Goal: Task Accomplishment & Management: Manage account settings

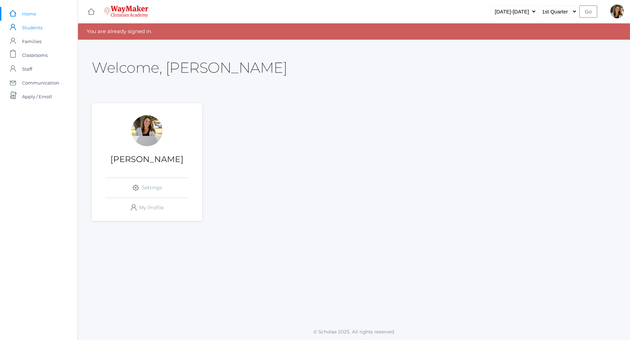
click at [36, 28] on span "Students" at bounding box center [32, 28] width 20 height 14
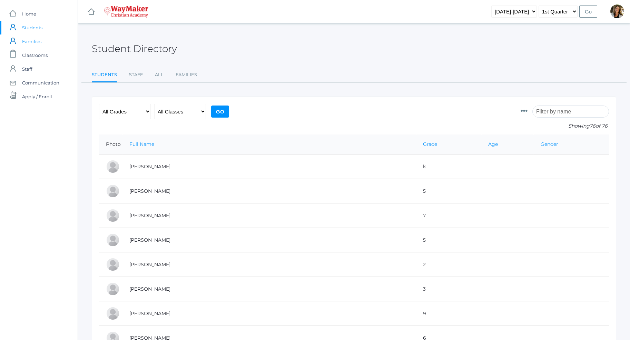
click at [30, 43] on span "Families" at bounding box center [31, 42] width 19 height 14
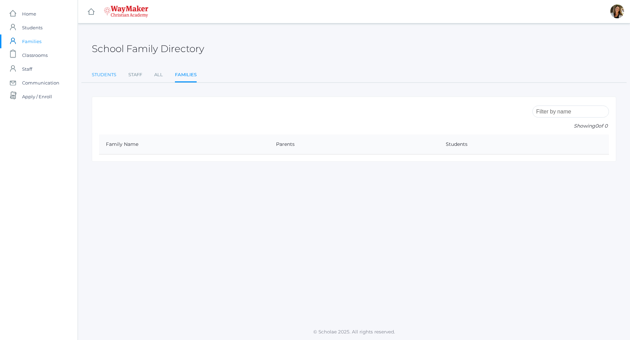
click at [112, 73] on link "Students" at bounding box center [104, 75] width 25 height 14
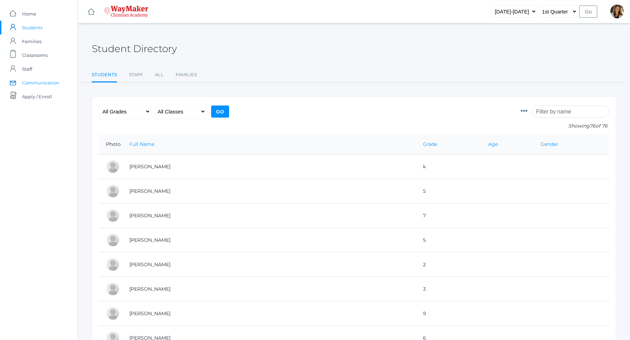
click at [41, 84] on span "Communication" at bounding box center [40, 83] width 37 height 14
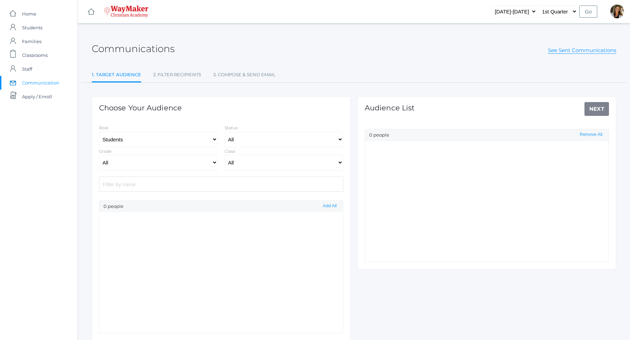
select select "Enrolled"
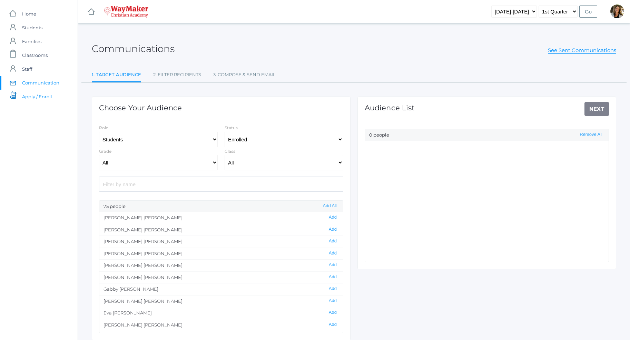
click at [34, 97] on span "Apply / Enroll" at bounding box center [37, 97] width 30 height 14
click at [30, 13] on span "Home" at bounding box center [29, 14] width 14 height 14
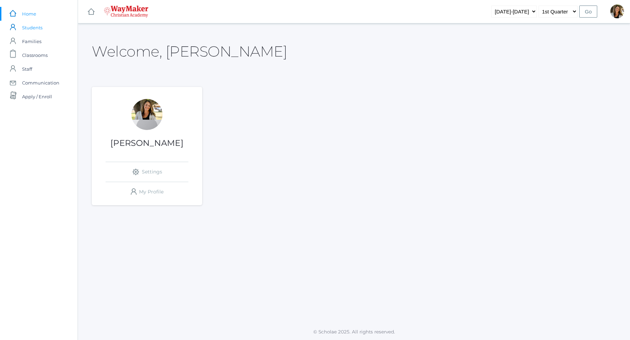
click at [40, 27] on span "Students" at bounding box center [32, 28] width 20 height 14
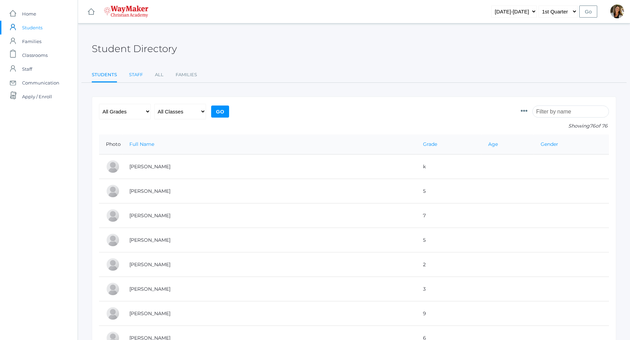
click at [136, 78] on link "Staff" at bounding box center [136, 75] width 14 height 14
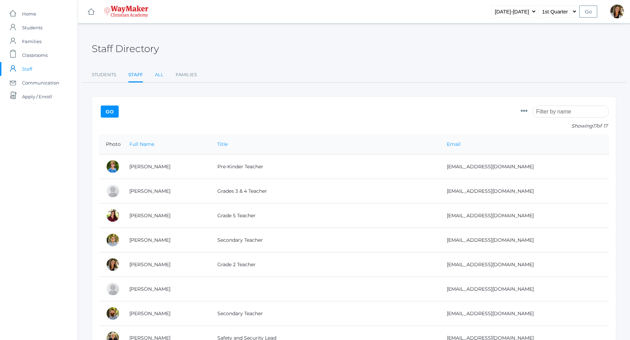
click at [157, 79] on link "All" at bounding box center [159, 75] width 9 height 14
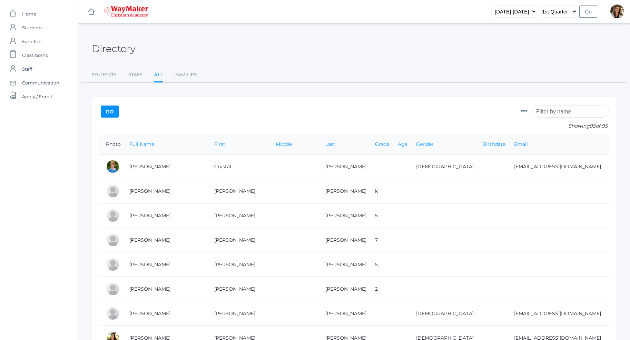
click at [197, 80] on ul "Students Staff All Families" at bounding box center [354, 75] width 525 height 15
click at [195, 77] on link "Families" at bounding box center [185, 75] width 21 height 14
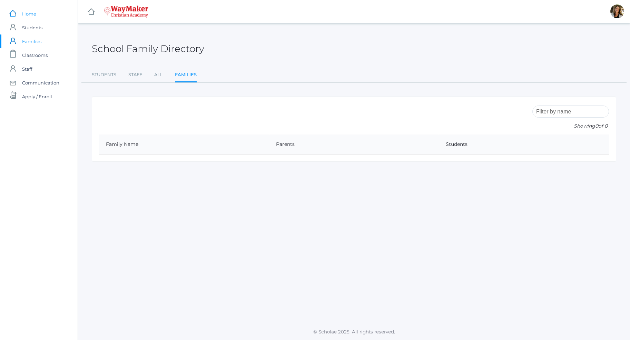
click at [25, 17] on span "Home" at bounding box center [29, 14] width 14 height 14
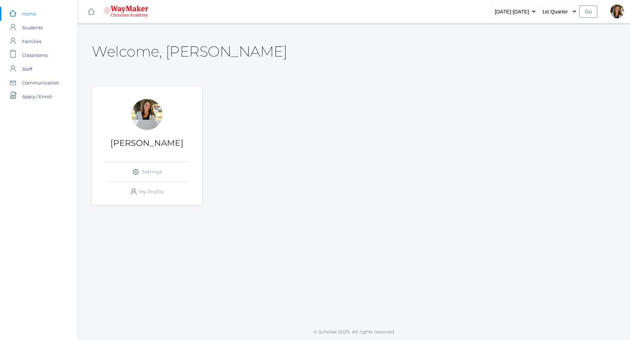
click at [147, 119] on div at bounding box center [146, 114] width 31 height 31
click at [148, 194] on link "icons/user/plain Created with Sketch. My Profile" at bounding box center [147, 192] width 83 height 20
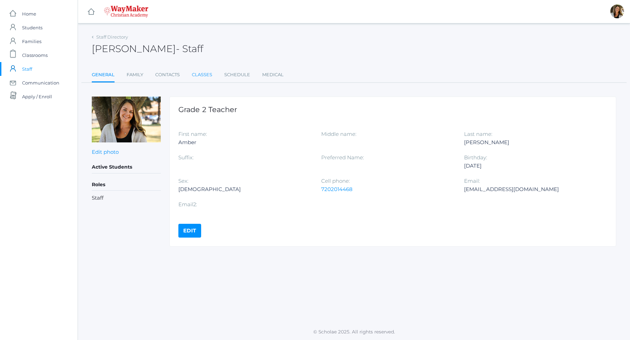
click at [201, 74] on link "Classes" at bounding box center [202, 75] width 20 height 14
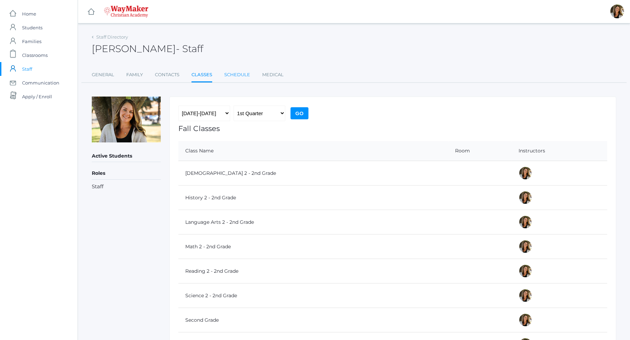
click at [236, 76] on link "Schedule" at bounding box center [237, 75] width 26 height 14
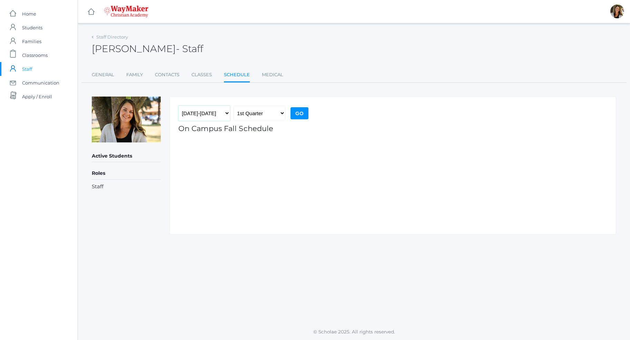
click at [178, 106] on select "[DATE]-[DATE]" at bounding box center [204, 114] width 52 height 16
click at [280, 113] on select "1st Quarter 2nd Quarter 3rd Quarter 4th Quarter" at bounding box center [260, 114] width 52 height 16
click at [294, 113] on input "Go" at bounding box center [300, 113] width 18 height 12
drag, startPoint x: 101, startPoint y: 176, endPoint x: 97, endPoint y: 195, distance: 19.5
click at [101, 176] on h5 "Roles" at bounding box center [126, 174] width 69 height 12
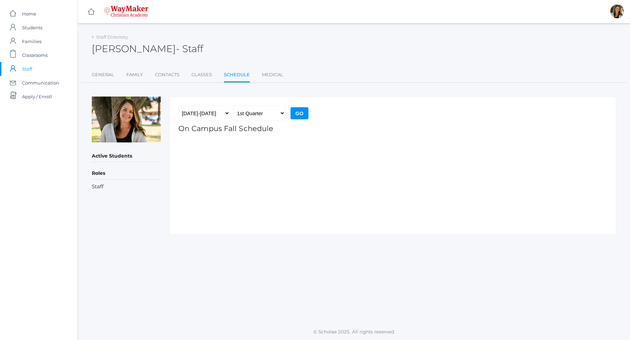
click at [97, 188] on li "Staff" at bounding box center [126, 187] width 69 height 8
click at [262, 70] on link "Medical" at bounding box center [272, 75] width 21 height 14
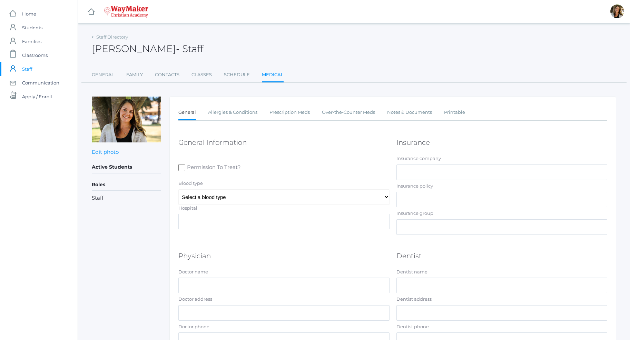
click at [213, 76] on ul "General Family Contacts Classes Schedule Medical" at bounding box center [354, 75] width 525 height 15
click at [205, 76] on link "Classes" at bounding box center [202, 75] width 20 height 14
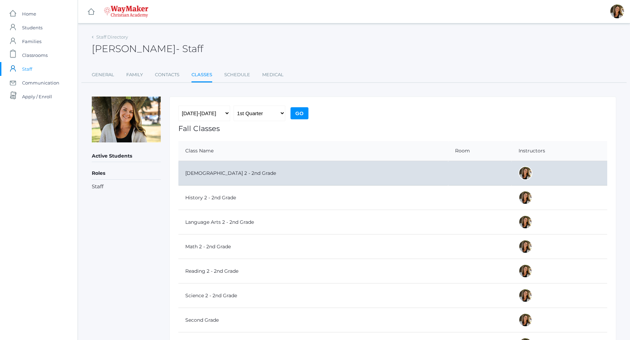
click at [206, 175] on td "[DEMOGRAPHIC_DATA] 2 - 2nd Grade" at bounding box center [313, 173] width 270 height 25
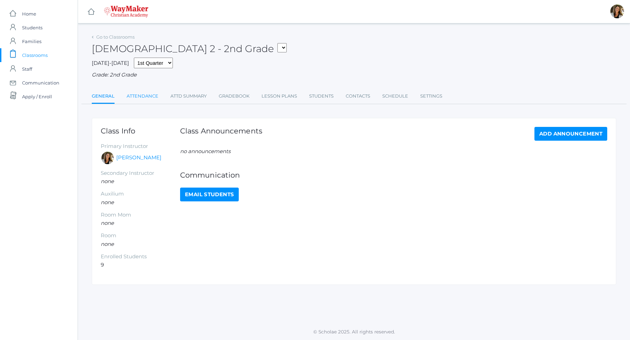
click at [153, 98] on link "Attendance" at bounding box center [143, 96] width 32 height 14
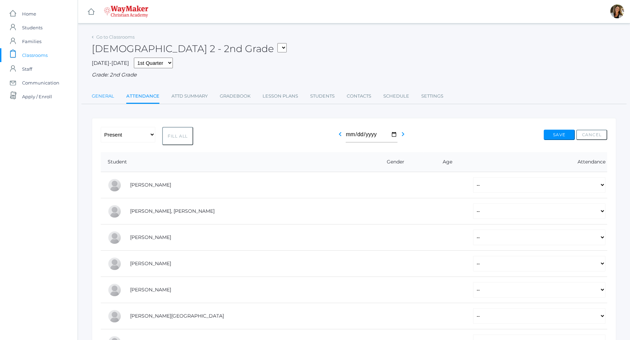
click at [103, 97] on link "General" at bounding box center [103, 96] width 22 height 14
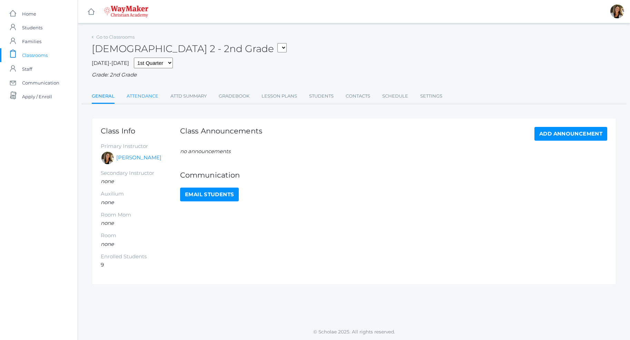
click at [141, 97] on link "Attendance" at bounding box center [143, 96] width 32 height 14
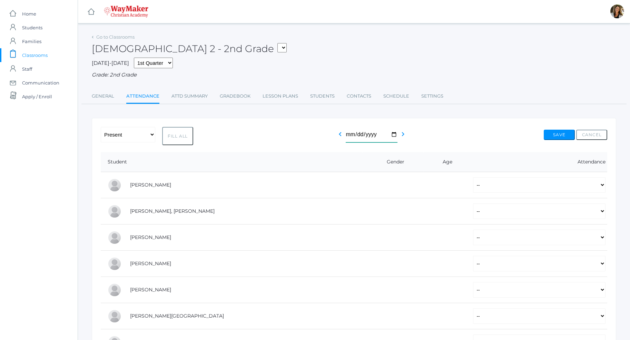
click at [389, 136] on input "2025-09-07" at bounding box center [372, 135] width 52 height 16
click at [394, 133] on input "2025-09-07" at bounding box center [372, 135] width 52 height 16
type input "2025-09-02"
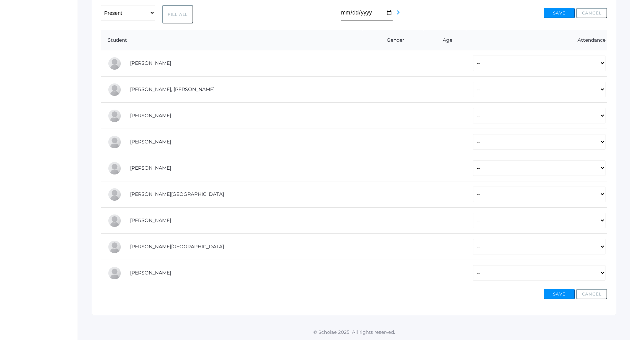
scroll to position [122, 0]
click at [473, 56] on select "-- Present Tardy Excused Tardy Unexcused Absent Excused Absent Unexcused" at bounding box center [539, 64] width 133 height 16
select select "P"
click option "Present" at bounding box center [0, 0] width 0 height 0
click at [473, 82] on select "-- Present Tardy Excused Tardy Unexcused Absent Excused Absent Unexcused" at bounding box center [539, 90] width 133 height 16
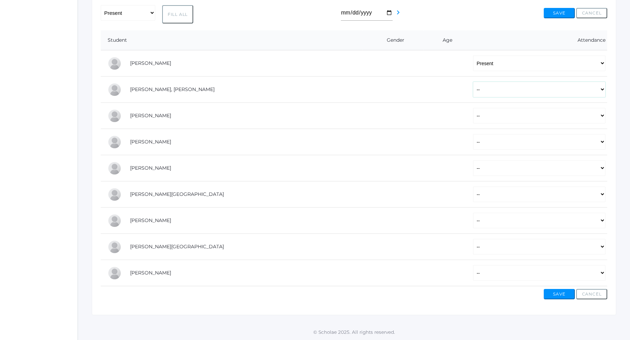
select select "P"
click option "Present" at bounding box center [0, 0] width 0 height 0
click at [473, 108] on select "-- Present Tardy Excused Tardy Unexcused Absent Excused Absent Unexcused" at bounding box center [539, 116] width 133 height 16
click at [466, 39] on th "Attendance" at bounding box center [536, 40] width 141 height 20
click at [155, 116] on link "[PERSON_NAME]" at bounding box center [150, 116] width 41 height 6
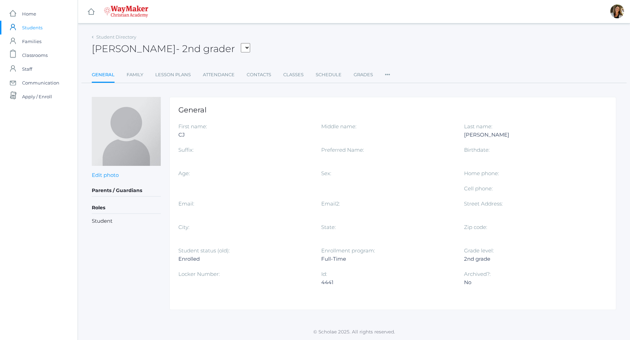
click at [29, 31] on span "Students" at bounding box center [32, 28] width 20 height 14
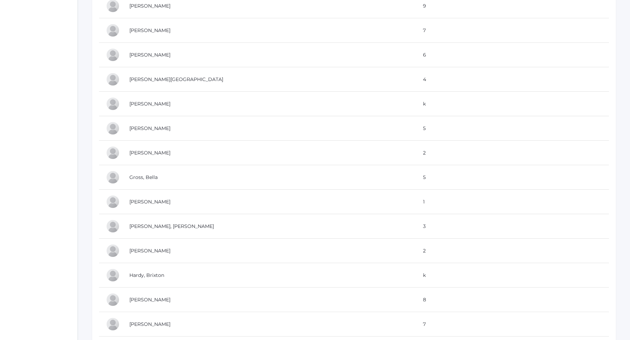
scroll to position [634, 0]
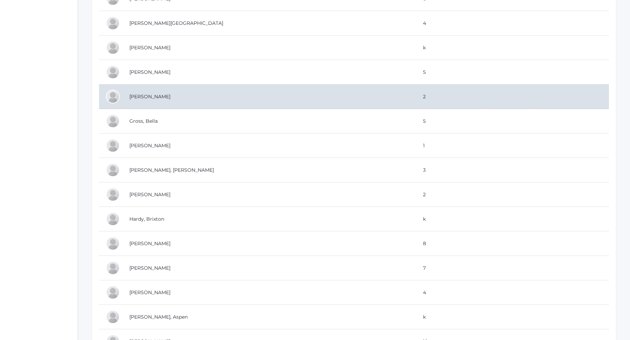
click at [154, 99] on td "[PERSON_NAME]" at bounding box center [270, 97] width 294 height 25
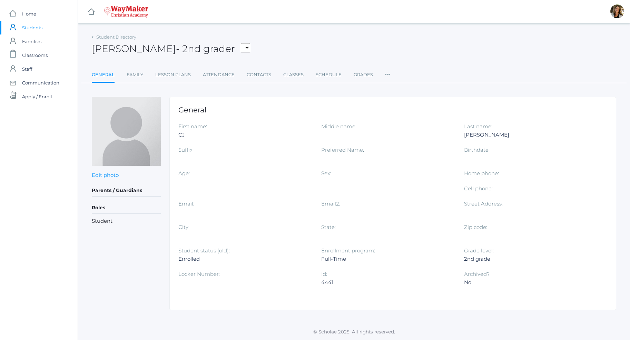
click at [476, 256] on div "2nd grade" at bounding box center [530, 259] width 133 height 8
click at [241, 43] on select "Bassett, Graham Clyne, Sullivan Glendening, CJ Hardisty, Macy Hjelm, Jacob Nune…" at bounding box center [245, 47] width 9 height 9
click at [241, 48] on select "Bassett, Graham Clyne, Sullivan Glendening, CJ Hardisty, Macy Hjelm, Jacob Nune…" at bounding box center [245, 47] width 9 height 9
click at [323, 75] on link "Schedule" at bounding box center [329, 75] width 26 height 14
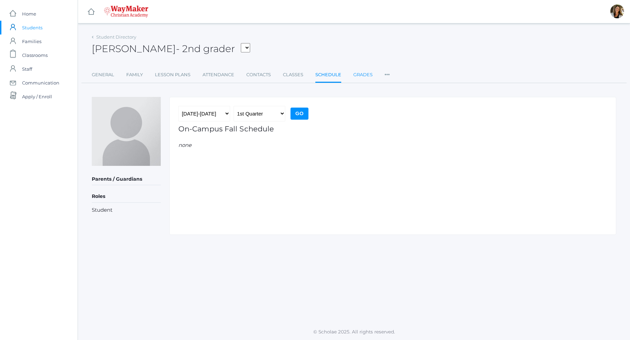
click at [359, 75] on link "Grades" at bounding box center [362, 75] width 19 height 14
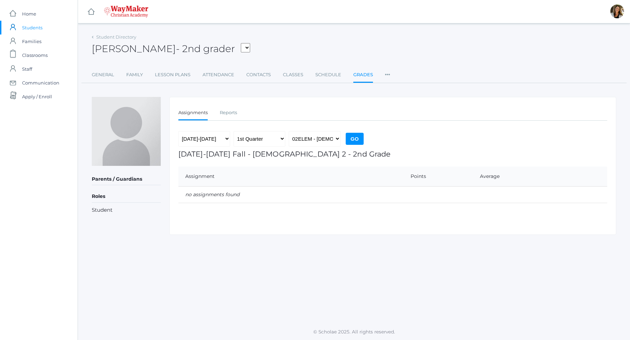
click at [383, 75] on ul "General Family Lesson Plans Attendance Contacts Classes Schedule Grades Prefere…" at bounding box center [354, 75] width 525 height 15
click at [386, 74] on icon at bounding box center [387, 72] width 5 height 9
click at [108, 74] on link "General" at bounding box center [103, 75] width 22 height 14
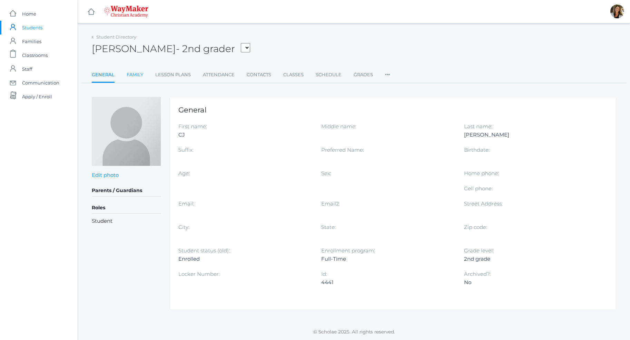
click at [141, 75] on link "Family" at bounding box center [135, 75] width 17 height 14
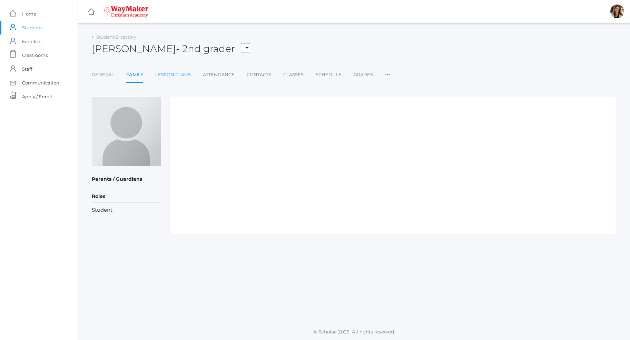
click at [167, 76] on link "Lesson Plans" at bounding box center [173, 75] width 36 height 14
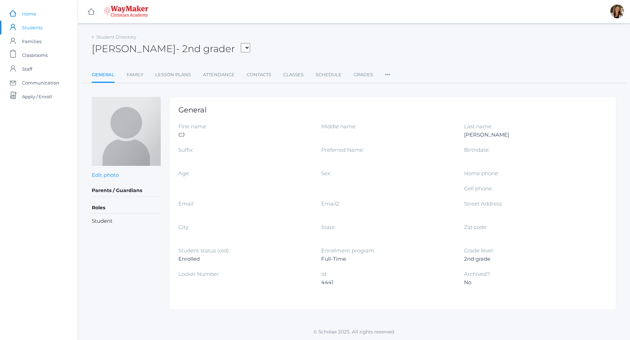
click at [26, 14] on span "Home" at bounding box center [29, 14] width 14 height 14
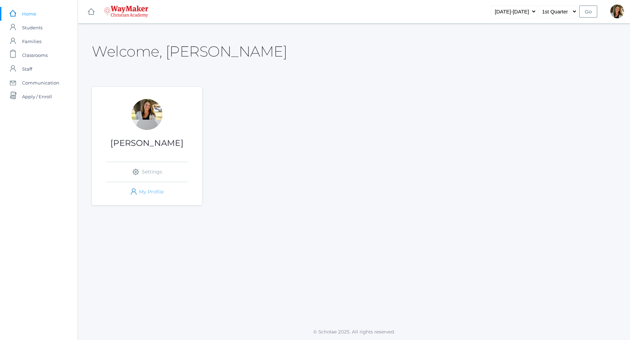
click at [157, 192] on link "icons/user/plain Created with Sketch. My Profile" at bounding box center [147, 192] width 83 height 20
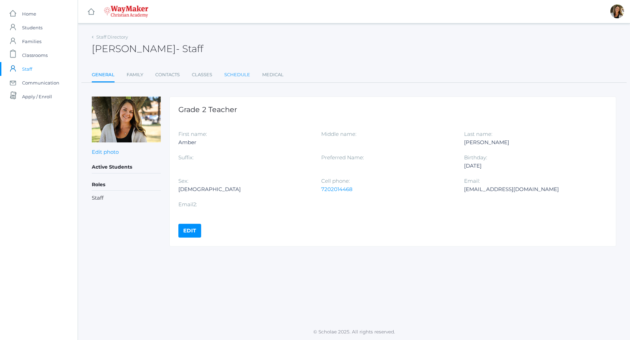
click at [242, 75] on link "Schedule" at bounding box center [237, 75] width 26 height 14
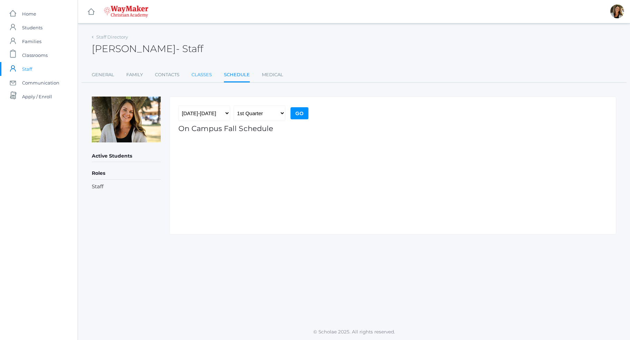
click at [197, 73] on link "Classes" at bounding box center [202, 75] width 20 height 14
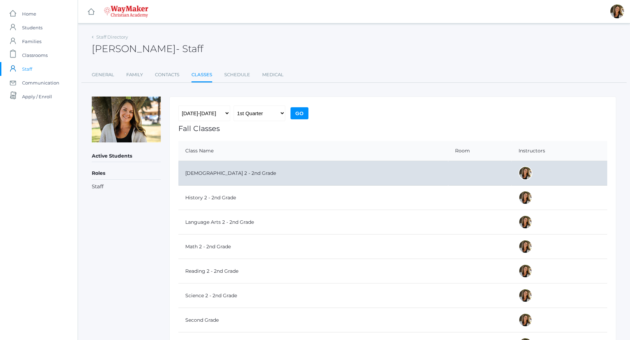
click at [521, 178] on td at bounding box center [556, 173] width 89 height 24
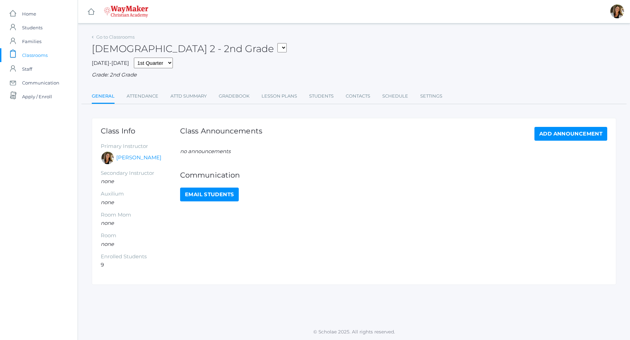
click at [566, 135] on link "Add Announcement" at bounding box center [571, 134] width 73 height 14
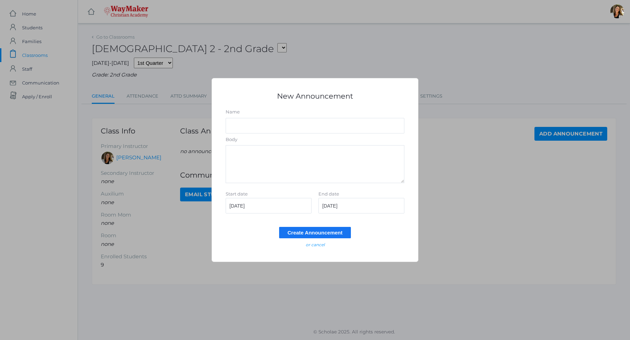
click at [507, 120] on div "New Announcement Name Body Start date [DATE] End date [DATE] Create Announcemen…" at bounding box center [315, 170] width 630 height 340
click at [315, 245] on em "or cancel" at bounding box center [315, 244] width 19 height 5
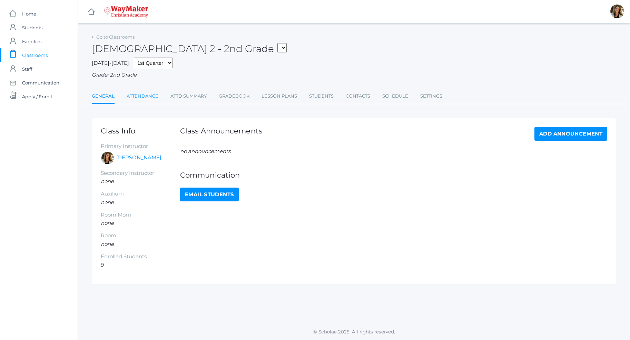
click at [135, 94] on link "Attendance" at bounding box center [143, 96] width 32 height 14
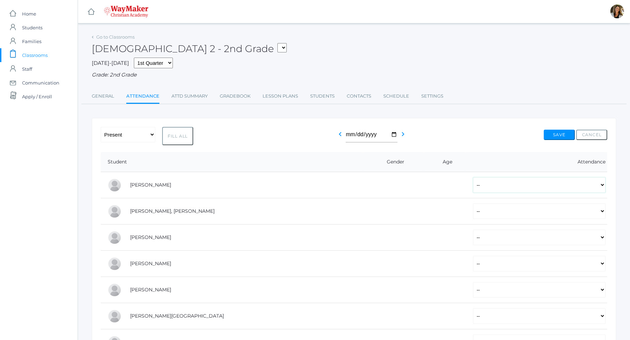
click at [473, 177] on select "-- Present Tardy Excused Tardy Unexcused Absent Excused Absent Unexcused" at bounding box center [539, 185] width 133 height 16
select select "P"
click option "Present" at bounding box center [0, 0] width 0 height 0
click at [473, 204] on select "-- Present Tardy Excused Tardy Unexcused Absent Excused Absent Unexcused" at bounding box center [539, 212] width 133 height 16
select select "P"
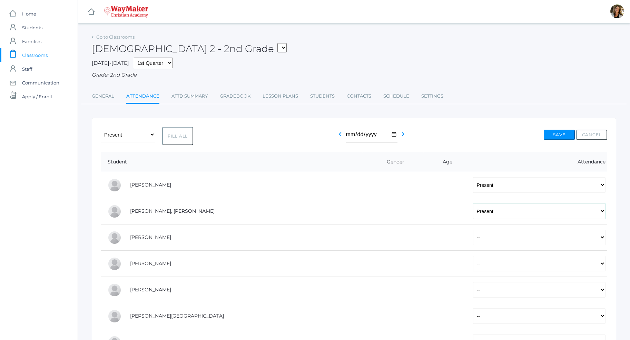
click option "Present" at bounding box center [0, 0] width 0 height 0
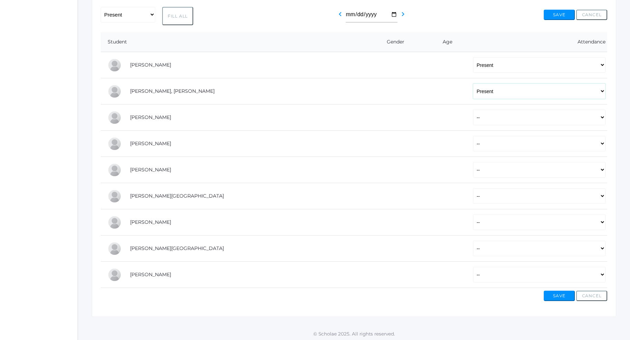
scroll to position [122, 0]
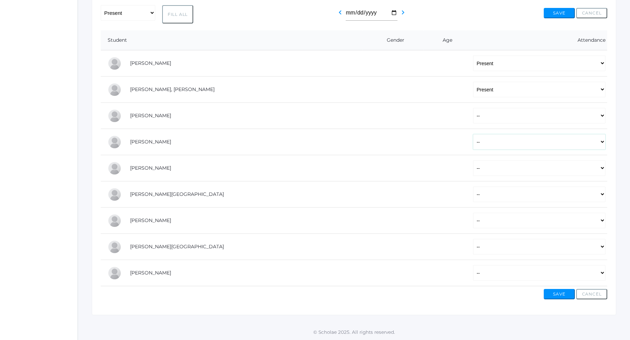
click at [473, 134] on select "-- Present Tardy Excused Tardy Unexcused Absent Excused Absent Unexcused" at bounding box center [539, 142] width 133 height 16
select select "P"
click option "Present" at bounding box center [0, 0] width 0 height 0
click at [473, 160] on select "-- Present Tardy Excused Tardy Unexcused Absent Excused Absent Unexcused" at bounding box center [539, 168] width 133 height 16
select select "P"
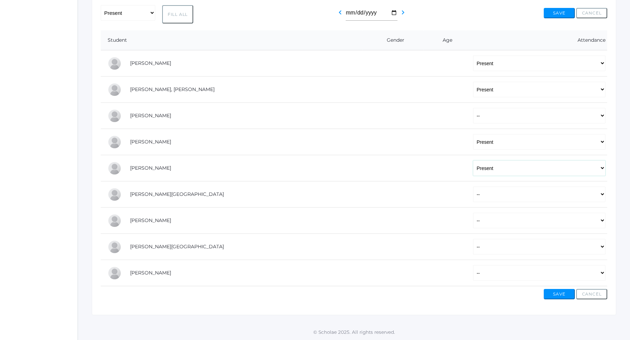
click option "Present" at bounding box center [0, 0] width 0 height 0
click at [473, 187] on select "-- Present Tardy Excused Tardy Unexcused Absent Excused Absent Unexcused" at bounding box center [539, 195] width 133 height 16
select select "P"
click option "Present" at bounding box center [0, 0] width 0 height 0
click at [473, 213] on select "-- Present Tardy Excused Tardy Unexcused Absent Excused Absent Unexcused" at bounding box center [539, 221] width 133 height 16
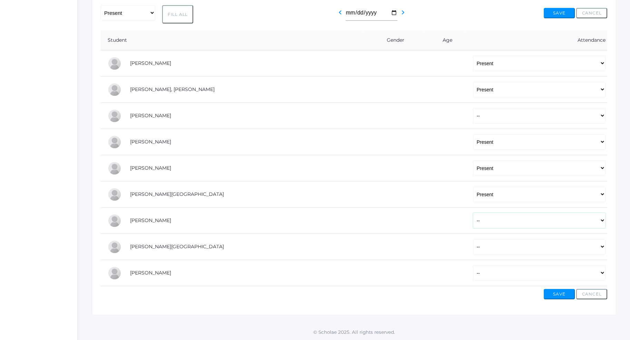
select select "P"
click option "Present" at bounding box center [0, 0] width 0 height 0
click at [473, 239] on select "-- Present Tardy Excused Tardy Unexcused Absent Excused Absent Unexcused" at bounding box center [539, 247] width 133 height 16
select select "P"
click option "Present" at bounding box center [0, 0] width 0 height 0
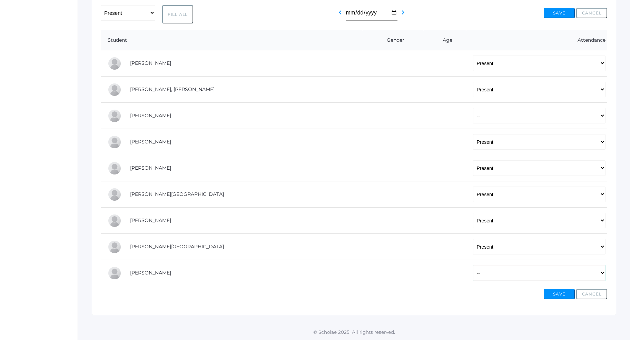
select select "AE"
click option "Absent Excused" at bounding box center [0, 0] width 0 height 0
click at [563, 294] on button "Save" at bounding box center [559, 294] width 31 height 10
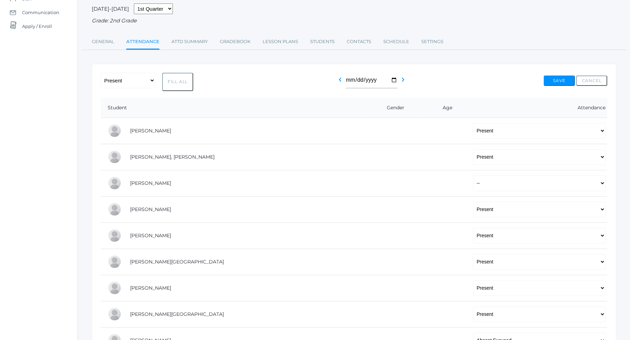
scroll to position [106, 0]
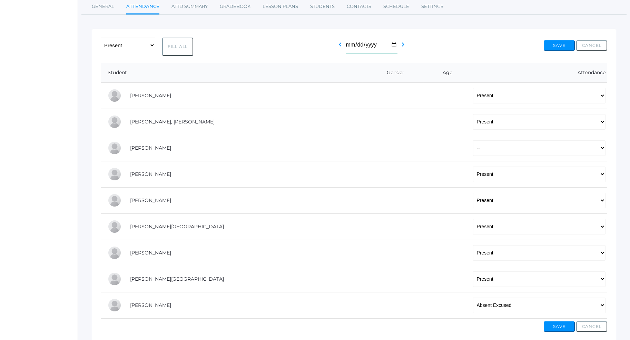
click at [393, 44] on input "2025-09-07" at bounding box center [372, 46] width 52 height 16
type input "[DATE]"
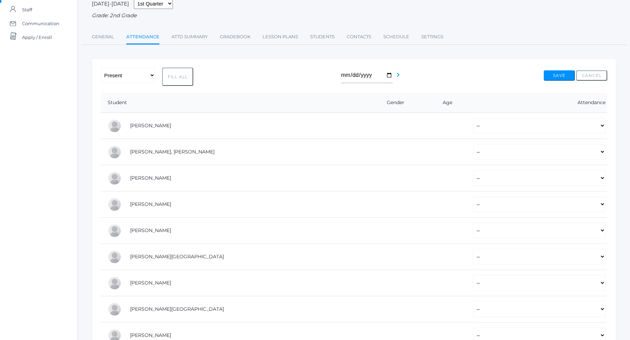
scroll to position [70, 0]
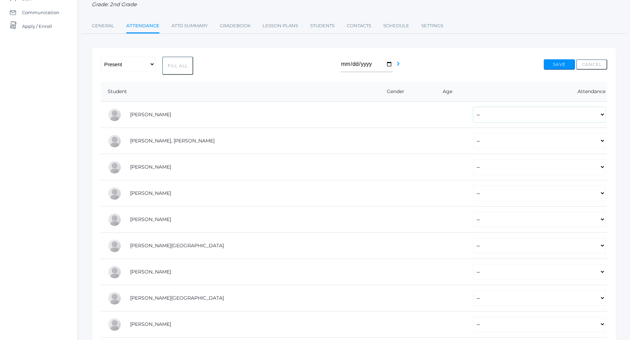
click at [473, 107] on select "-- Present Tardy Excused Tardy Unexcused Absent Excused Absent Unexcused" at bounding box center [539, 115] width 133 height 16
click option "Absent Excused" at bounding box center [0, 0] width 0 height 0
click at [473, 107] on select "-- Present Tardy Excused Tardy Unexcused Absent Excused Absent Unexcused" at bounding box center [539, 115] width 133 height 16
select select "P"
click option "Present" at bounding box center [0, 0] width 0 height 0
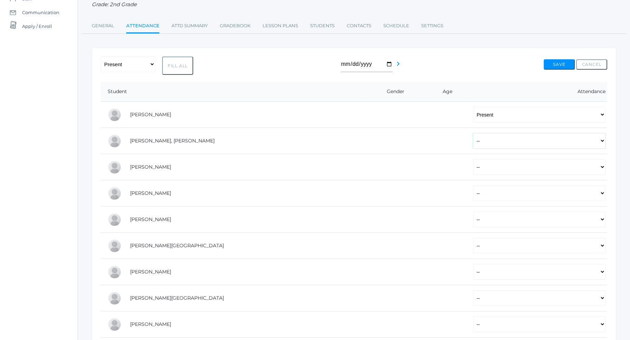
click at [473, 133] on select "-- Present Tardy Excused Tardy Unexcused Absent Excused Absent Unexcused" at bounding box center [539, 141] width 133 height 16
select select "P"
click option "Present" at bounding box center [0, 0] width 0 height 0
click option "--" at bounding box center [0, 0] width 0 height 0
click at [473, 186] on select "-- Present Tardy Excused Tardy Unexcused Absent Excused Absent Unexcused" at bounding box center [539, 194] width 133 height 16
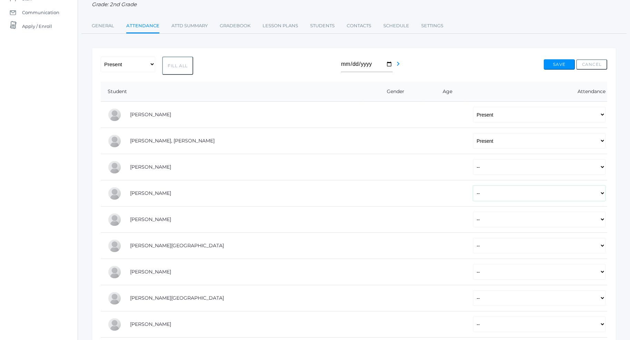
select select "P"
click option "Present" at bounding box center [0, 0] width 0 height 0
select select "P"
click option "Present" at bounding box center [0, 0] width 0 height 0
click at [473, 238] on select "-- Present Tardy Excused Tardy Unexcused Absent Excused Absent Unexcused" at bounding box center [539, 246] width 133 height 16
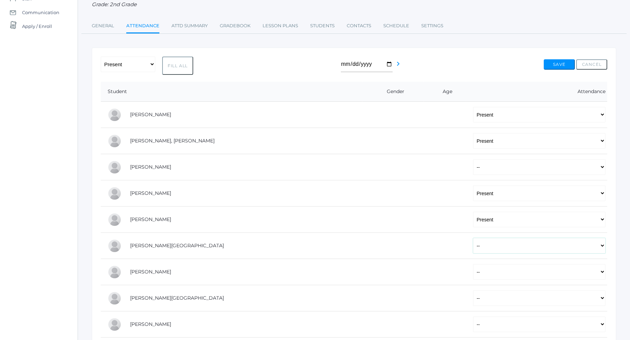
select select "P"
click option "Present" at bounding box center [0, 0] width 0 height 0
click at [466, 281] on td "-- Present Tardy Excused Tardy Unexcused Absent Excused Absent Unexcused" at bounding box center [536, 272] width 141 height 26
click at [473, 264] on select "-- Present Tardy Excused Tardy Unexcused Absent Excused Absent Unexcused" at bounding box center [539, 272] width 133 height 16
select select "P"
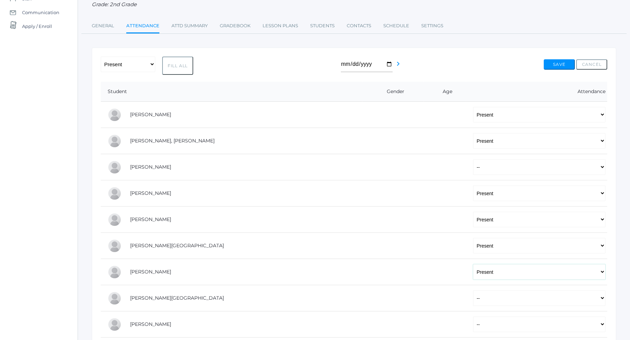
click option "Present" at bounding box center [0, 0] width 0 height 0
click at [473, 291] on select "-- Present Tardy Excused Tardy Unexcused Absent Excused Absent Unexcused" at bounding box center [539, 299] width 133 height 16
select select "P"
click option "Present" at bounding box center [0, 0] width 0 height 0
click at [473, 317] on select "-- Present Tardy Excused Tardy Unexcused Absent Excused Absent Unexcused" at bounding box center [539, 325] width 133 height 16
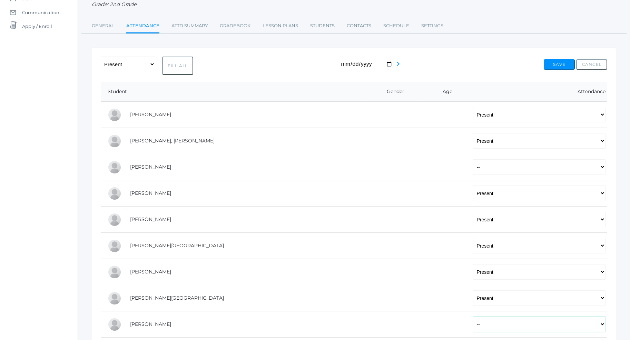
select select "AE"
click option "Absent Excused" at bounding box center [0, 0] width 0 height 0
click at [556, 66] on button "Save" at bounding box center [559, 64] width 31 height 10
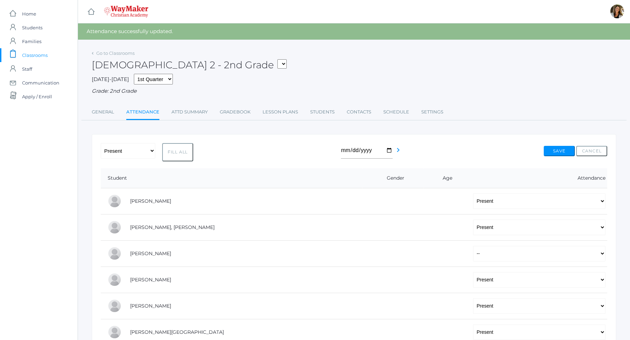
click at [393, 151] on div "[DATE] chevron_right" at bounding box center [369, 152] width 56 height 18
click at [399, 152] on icon "chevron_right" at bounding box center [398, 150] width 8 height 8
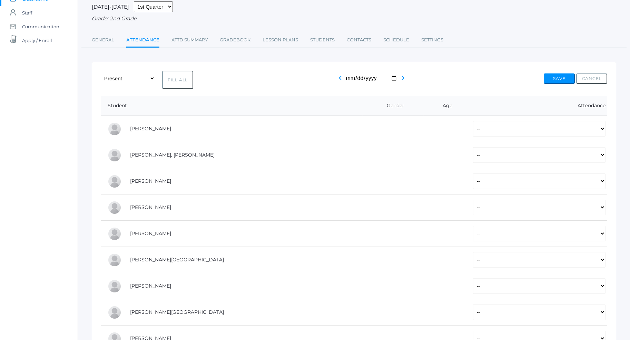
scroll to position [106, 0]
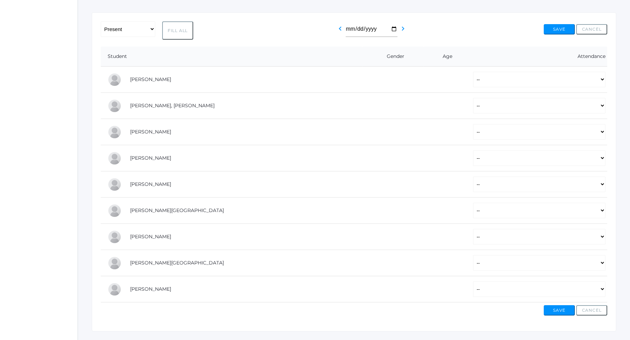
click at [167, 36] on button "Fill All" at bounding box center [177, 30] width 31 height 18
select select "P"
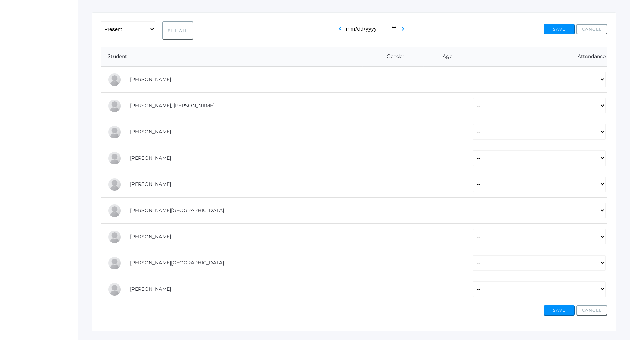
select select "P"
select select "AE"
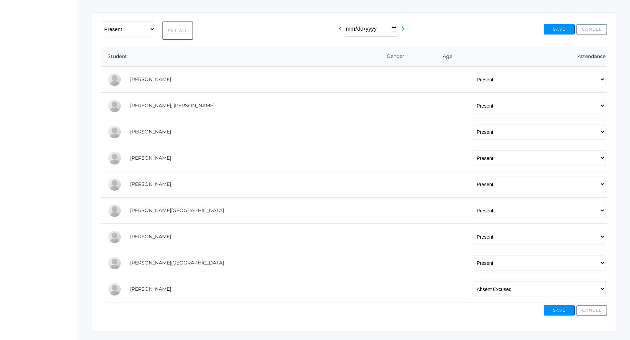
click option "Absent Excused" at bounding box center [0, 0] width 0 height 0
click at [473, 124] on select "-- Present Tardy Excused Tardy Unexcused Absent Excused Absent Unexcused" at bounding box center [539, 132] width 133 height 16
select select
click option "--" at bounding box center [0, 0] width 0 height 0
click at [558, 29] on button "Save" at bounding box center [559, 29] width 31 height 10
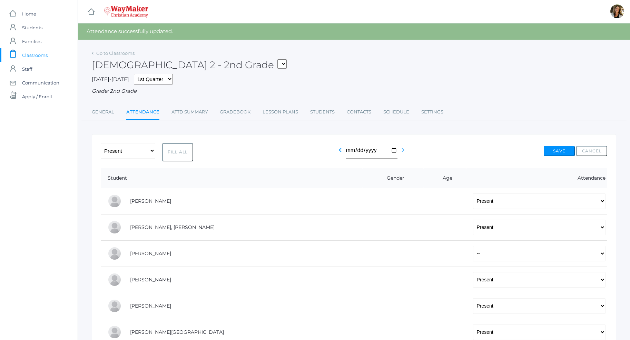
click at [404, 150] on icon "chevron_right" at bounding box center [403, 150] width 8 height 8
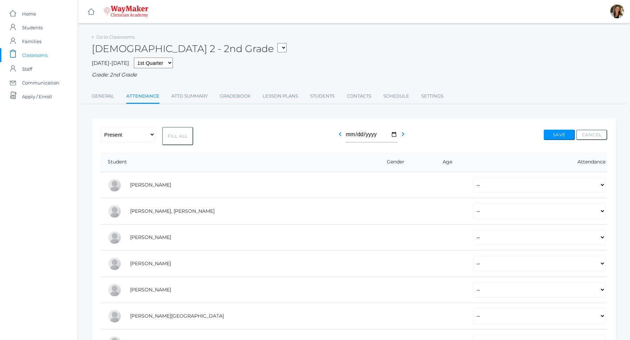
click at [171, 139] on button "Fill All" at bounding box center [177, 136] width 31 height 18
select select "P"
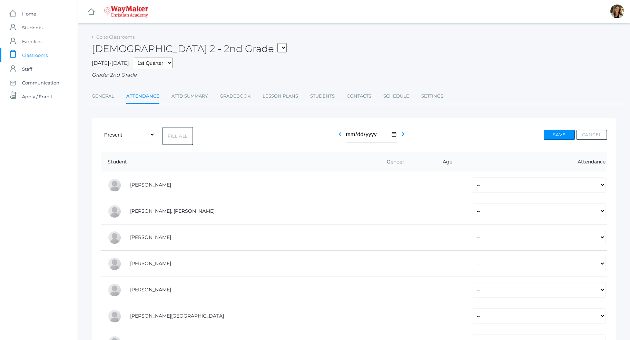
select select "P"
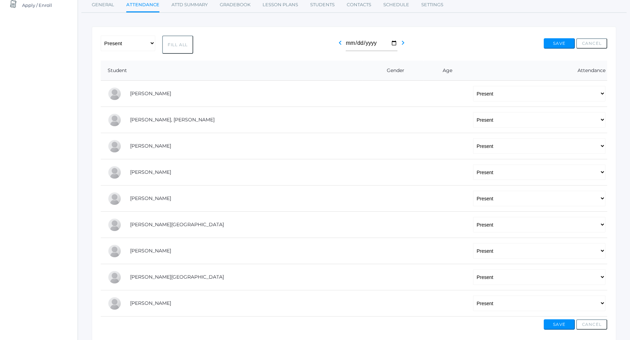
scroll to position [106, 0]
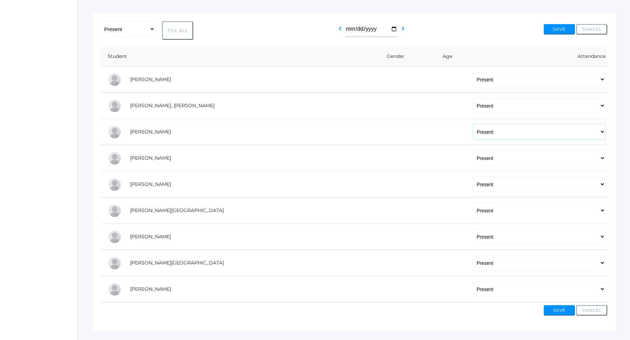
click at [473, 124] on select "-- Present Tardy Excused Tardy Unexcused Absent Excused Absent Unexcused" at bounding box center [539, 132] width 133 height 16
select select
click option "--" at bounding box center [0, 0] width 0 height 0
click at [473, 282] on select "-- Present Tardy Excused Tardy Unexcused Absent Excused Absent Unexcused" at bounding box center [539, 290] width 133 height 16
select select "AE"
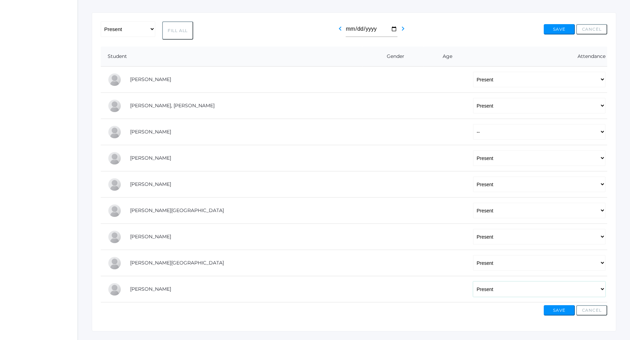
click option "Absent Excused" at bounding box center [0, 0] width 0 height 0
click at [554, 313] on button "Save" at bounding box center [559, 310] width 31 height 10
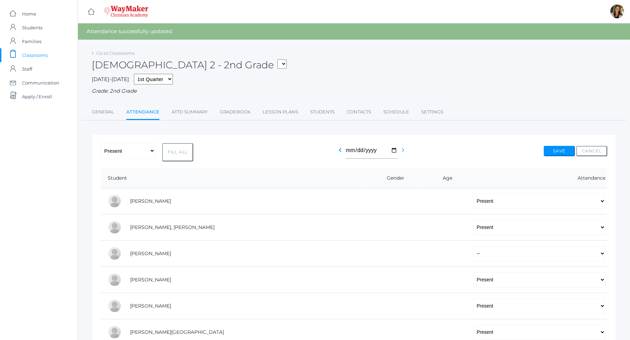
click at [402, 149] on icon "chevron_right" at bounding box center [403, 150] width 8 height 8
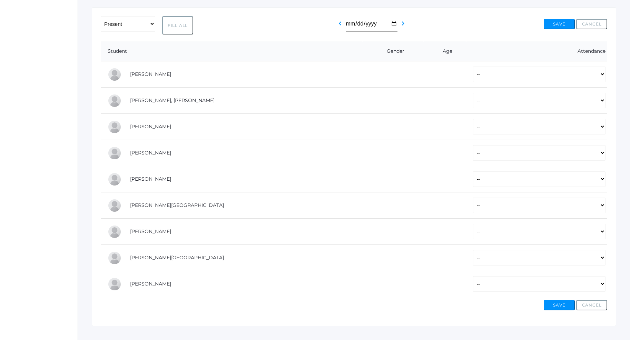
scroll to position [122, 0]
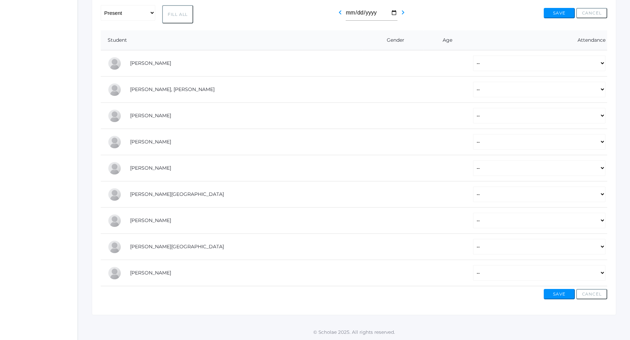
click at [184, 14] on button "Fill All" at bounding box center [177, 14] width 31 height 18
select select "P"
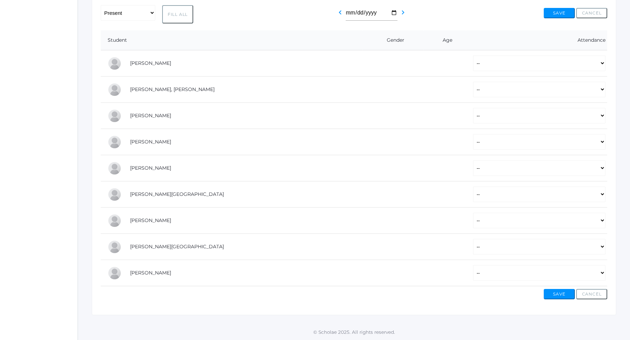
select select "P"
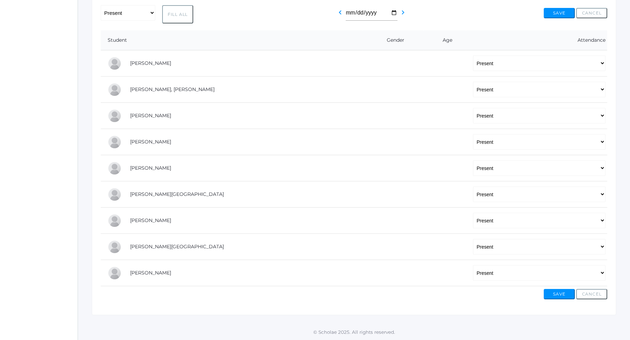
click at [473, 124] on td "-- Present Tardy Excused Tardy Unexcused Absent Excused Absent Unexcused" at bounding box center [536, 116] width 141 height 26
click at [473, 108] on select "-- Present Tardy Excused Tardy Unexcused Absent Excused Absent Unexcused" at bounding box center [539, 116] width 133 height 16
select select
click option "--" at bounding box center [0, 0] width 0 height 0
click at [473, 265] on select "-- Present Tardy Excused Tardy Unexcused Absent Excused Absent Unexcused" at bounding box center [539, 273] width 133 height 16
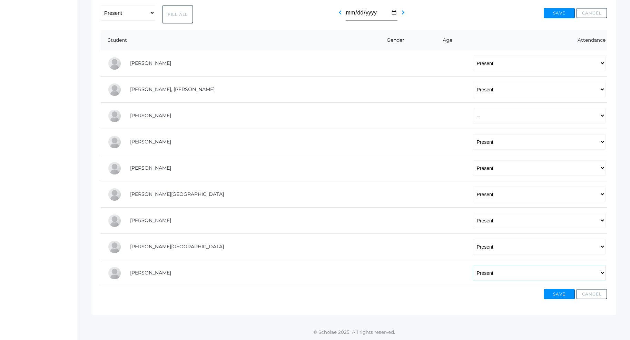
select select "AE"
click option "Absent Excused" at bounding box center [0, 0] width 0 height 0
click at [569, 295] on button "Save" at bounding box center [559, 294] width 31 height 10
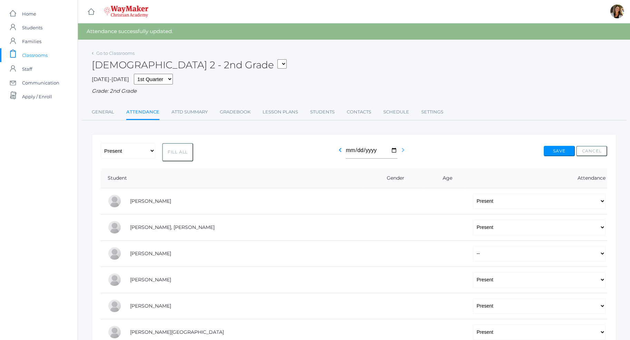
click at [405, 150] on icon "chevron_right" at bounding box center [403, 150] width 8 height 8
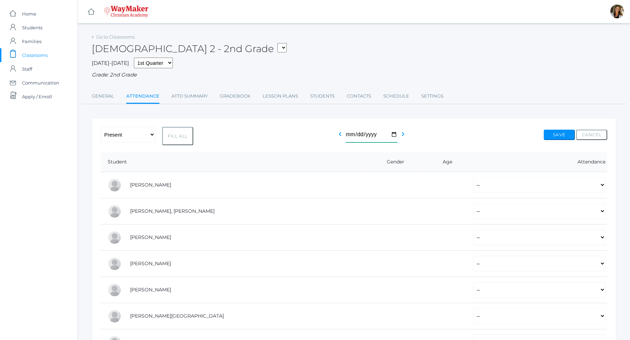
click at [397, 133] on input "[DATE]" at bounding box center [372, 135] width 52 height 16
click at [392, 133] on input "[DATE]" at bounding box center [372, 135] width 52 height 16
type input "[DATE]"
click at [174, 142] on button "Fill All" at bounding box center [177, 136] width 31 height 18
select select "P"
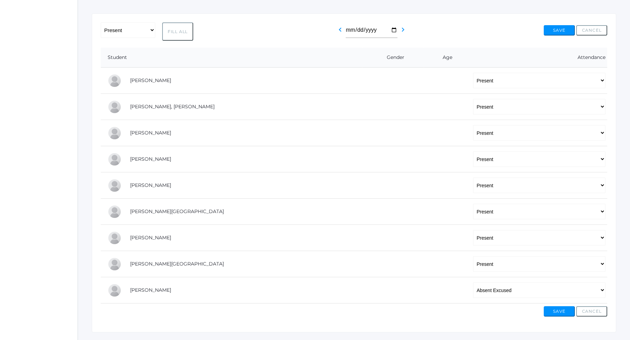
scroll to position [106, 0]
select select
click option "--" at bounding box center [0, 0] width 0 height 0
click at [473, 98] on select "-- Present Tardy Excused Tardy Unexcused Absent Excused Absent Unexcused" at bounding box center [539, 106] width 133 height 16
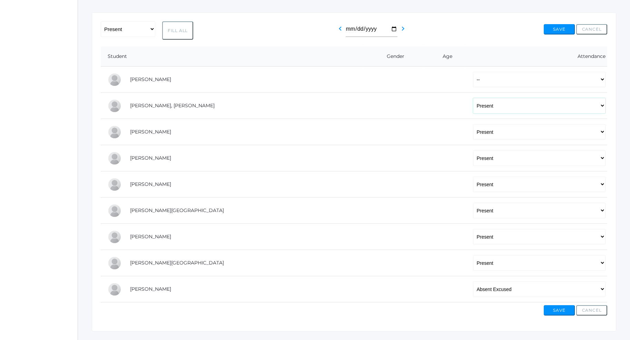
select select
click option "--" at bounding box center [0, 0] width 0 height 0
click at [473, 124] on select "-- Present Tardy Excused Tardy Unexcused Absent Excused Absent Unexcused" at bounding box center [539, 132] width 133 height 16
select select
click option "--" at bounding box center [0, 0] width 0 height 0
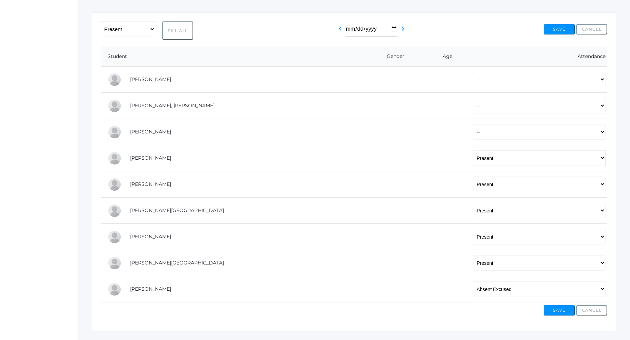
select select
click option "--" at bounding box center [0, 0] width 0 height 0
select select
click option "--" at bounding box center [0, 0] width 0 height 0
click at [473, 203] on select "-- Present Tardy Excused Tardy Unexcused Absent Excused Absent Unexcused" at bounding box center [539, 211] width 133 height 16
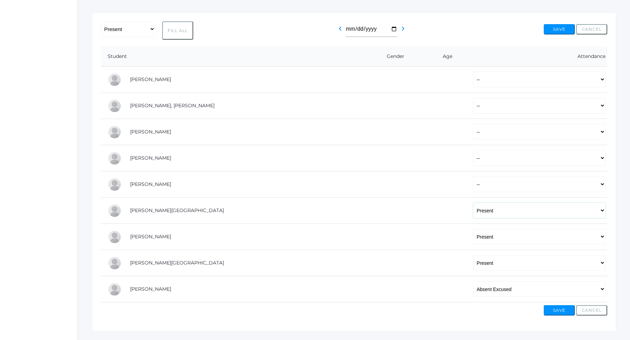
select select
click option "--" at bounding box center [0, 0] width 0 height 0
select select
click option "--" at bounding box center [0, 0] width 0 height 0
click at [473, 255] on select "-- Present Tardy Excused Tardy Unexcused Absent Excused Absent Unexcused" at bounding box center [539, 263] width 133 height 16
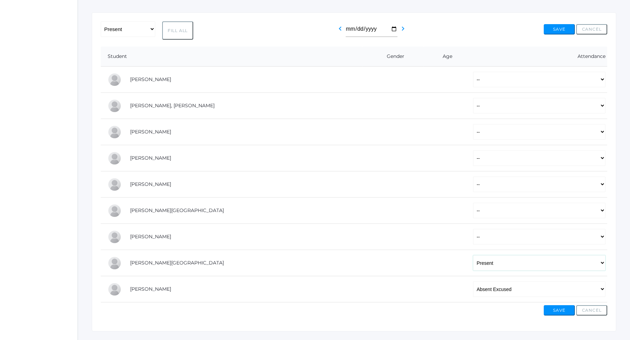
select select
click option "--" at bounding box center [0, 0] width 0 height 0
select select
click option "--" at bounding box center [0, 0] width 0 height 0
click at [557, 311] on button "Save" at bounding box center [559, 310] width 31 height 10
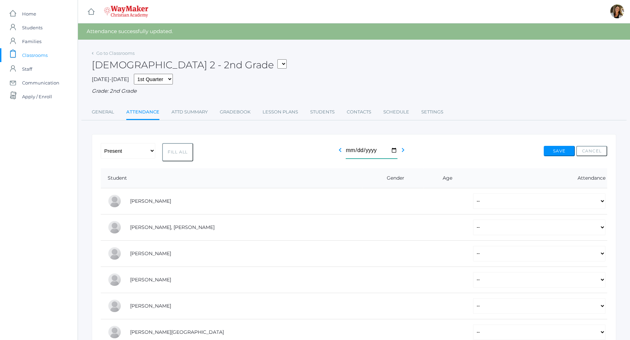
click at [392, 149] on input "[DATE]" at bounding box center [372, 151] width 52 height 16
type input "[DATE]"
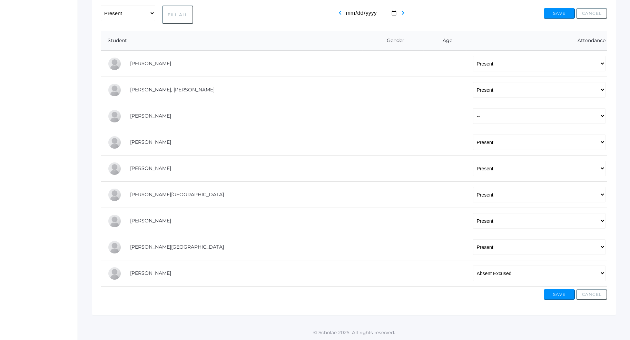
scroll to position [122, 0]
click at [473, 187] on select "-- Present Tardy Excused Tardy Unexcused Absent Excused Absent Unexcused" at bounding box center [539, 195] width 133 height 16
select select
click option "--" at bounding box center [0, 0] width 0 height 0
click at [567, 293] on button "Save" at bounding box center [559, 294] width 31 height 10
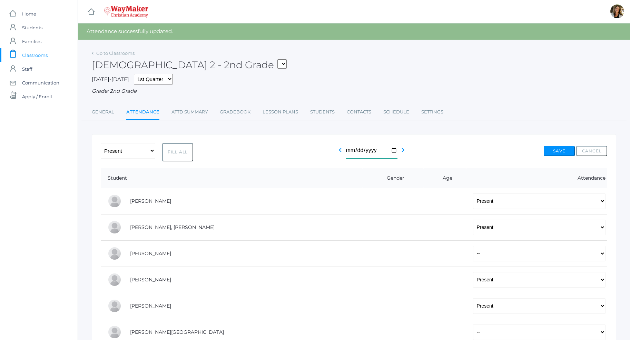
click at [375, 153] on input "[DATE]" at bounding box center [372, 151] width 52 height 16
drag, startPoint x: 402, startPoint y: 150, endPoint x: 403, endPoint y: 154, distance: 3.5
click at [402, 150] on icon "chevron_right" at bounding box center [403, 150] width 8 height 8
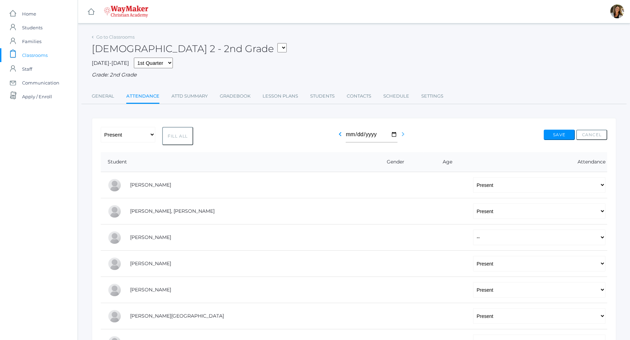
click at [404, 135] on icon "chevron_right" at bounding box center [403, 134] width 8 height 8
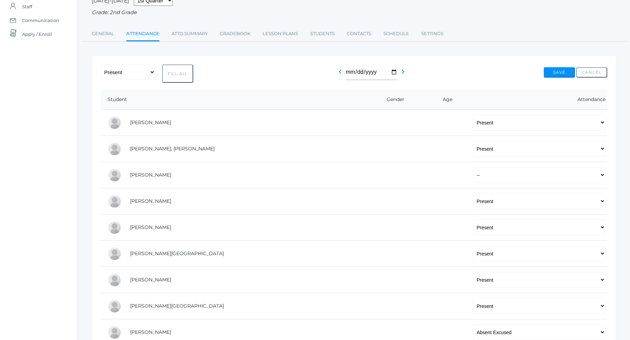
scroll to position [70, 0]
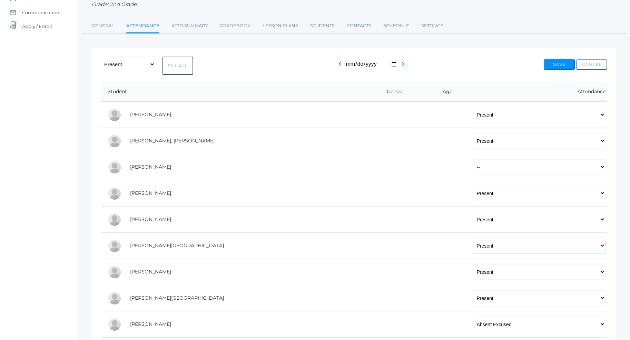
click at [473, 238] on select "-- Present Tardy Excused Tardy Unexcused Absent Excused Absent Unexcused" at bounding box center [539, 246] width 133 height 16
select select
click option "--" at bounding box center [0, 0] width 0 height 0
click at [563, 67] on button "Save" at bounding box center [559, 64] width 31 height 10
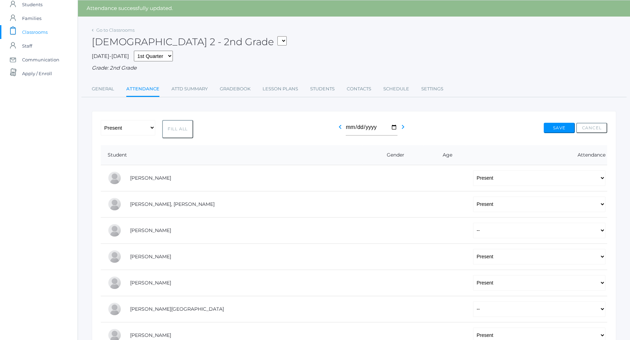
scroll to position [35, 0]
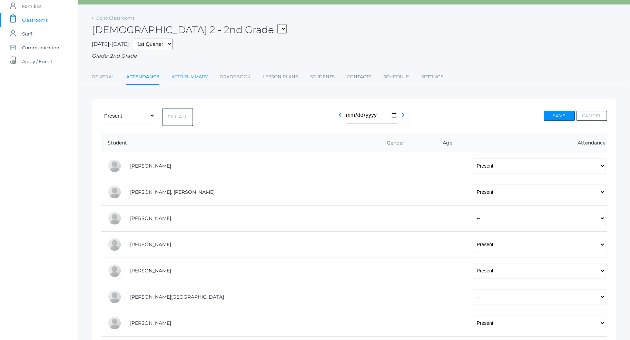
click at [190, 77] on link "Attd Summary" at bounding box center [190, 77] width 36 height 14
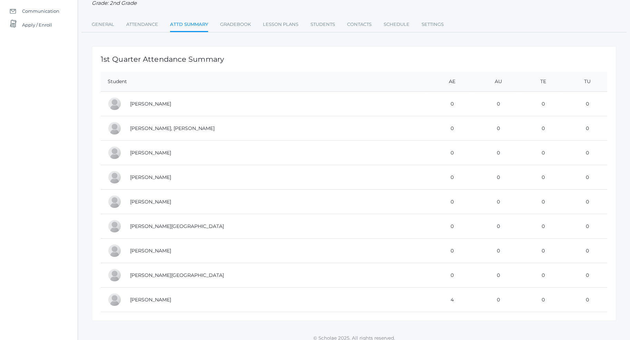
scroll to position [78, 0]
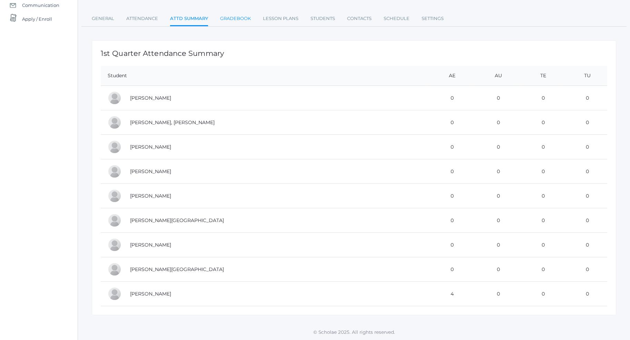
click at [228, 22] on link "Gradebook" at bounding box center [235, 19] width 31 height 14
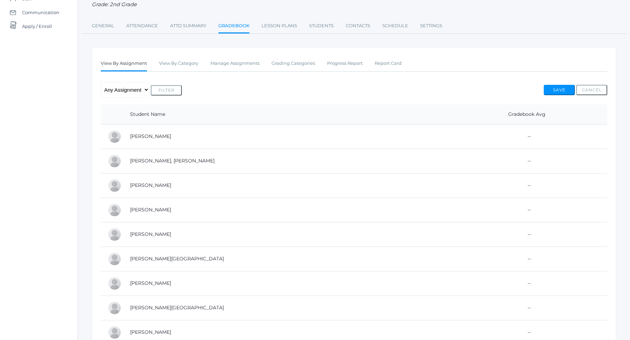
scroll to position [106, 0]
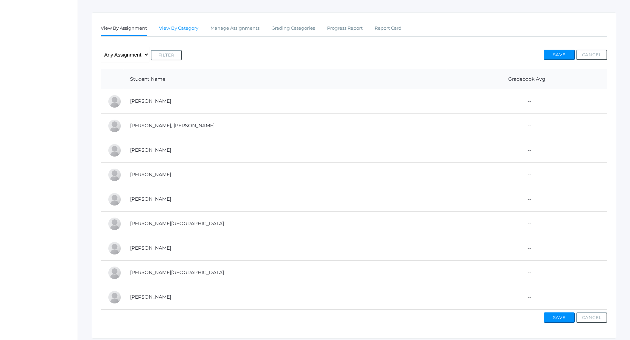
click at [194, 28] on link "View By Category" at bounding box center [178, 28] width 39 height 14
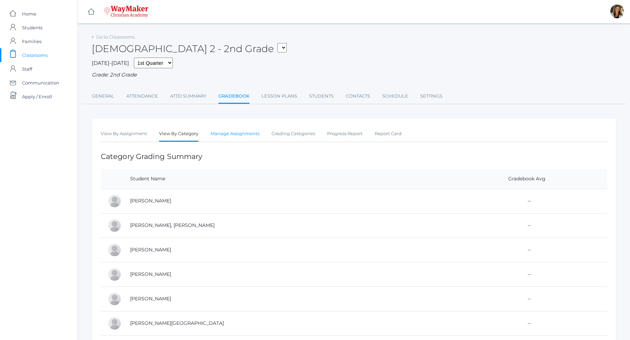
click at [242, 137] on link "Manage Assignments" at bounding box center [235, 134] width 49 height 14
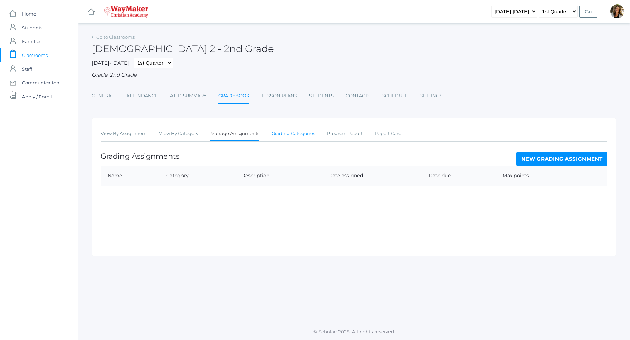
click at [284, 136] on link "Grading Categories" at bounding box center [293, 134] width 43 height 14
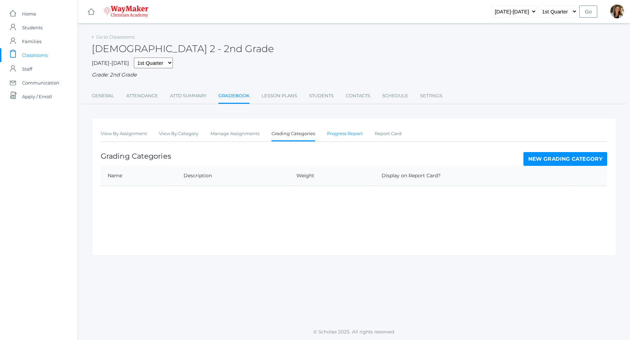
click at [330, 135] on link "Progress Report" at bounding box center [345, 134] width 36 height 14
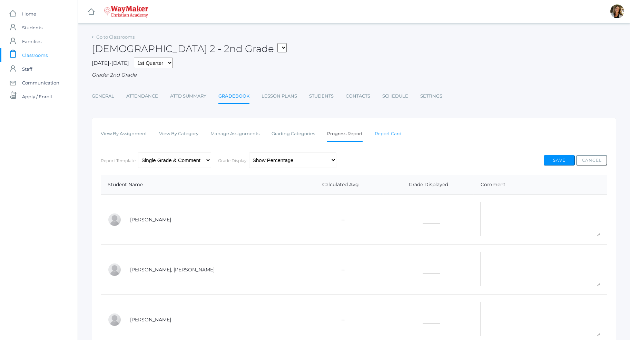
click at [378, 136] on link "Report Card" at bounding box center [388, 134] width 27 height 14
click at [177, 133] on link "View By Category" at bounding box center [178, 134] width 39 height 14
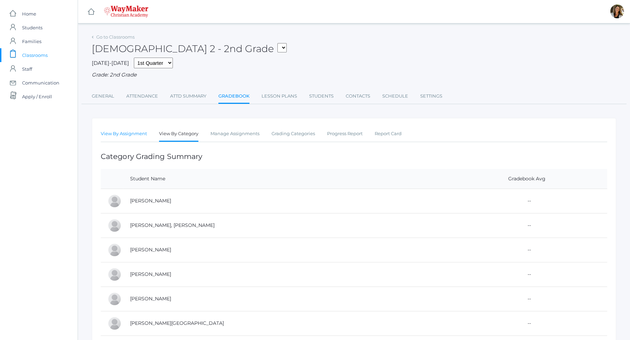
click at [139, 134] on link "View By Assignment" at bounding box center [124, 134] width 46 height 14
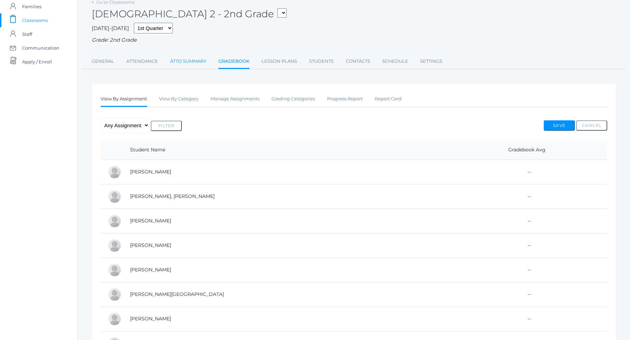
scroll to position [35, 0]
click at [185, 102] on link "View By Category" at bounding box center [178, 99] width 39 height 14
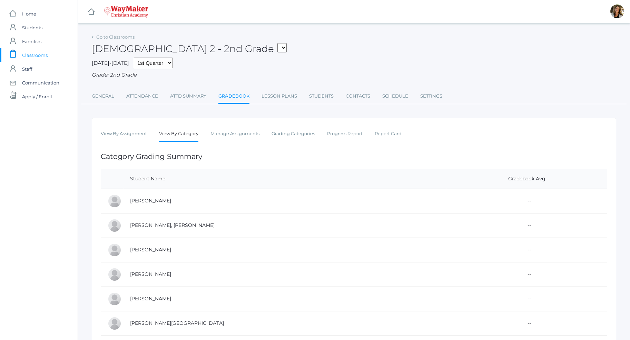
click at [89, 15] on link "icons/ui/navigation/home Created with Sketch." at bounding box center [91, 11] width 7 height 23
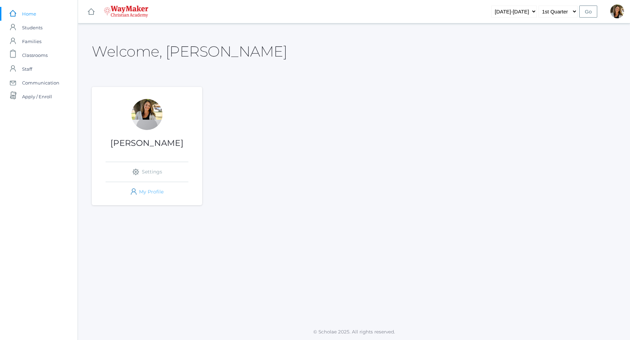
click at [153, 196] on link "icons/user/plain Created with Sketch. My Profile" at bounding box center [147, 192] width 83 height 20
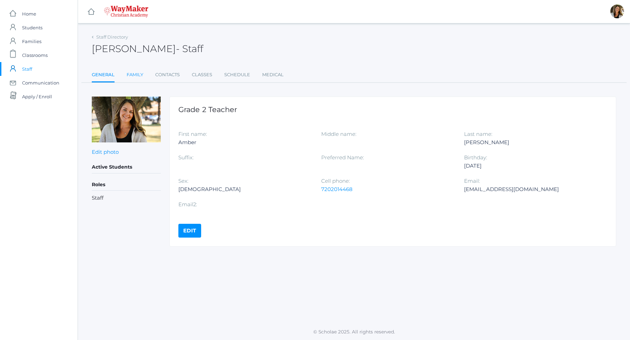
click at [135, 78] on link "Family" at bounding box center [135, 75] width 17 height 14
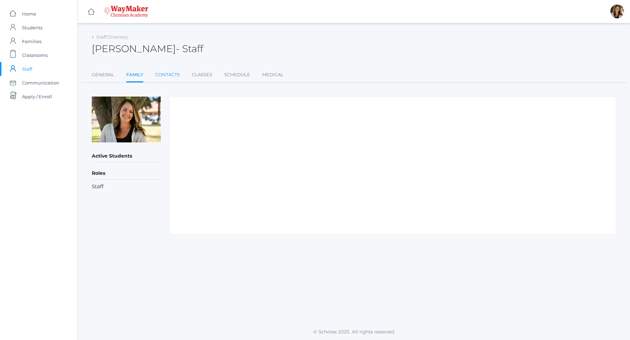
click at [162, 77] on link "Contacts" at bounding box center [167, 75] width 25 height 14
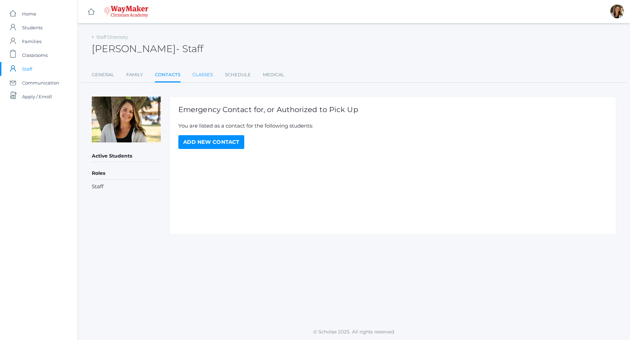
click at [193, 75] on ul "General Family Contacts Classes Schedule Medical" at bounding box center [354, 75] width 525 height 15
click at [213, 137] on link "Add New Contact" at bounding box center [211, 142] width 66 height 14
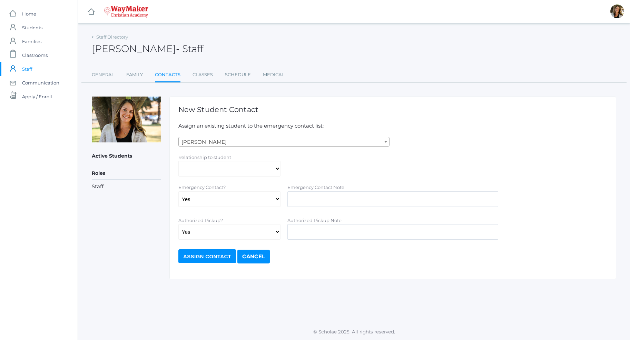
click at [253, 140] on span "[PERSON_NAME]" at bounding box center [284, 142] width 211 height 10
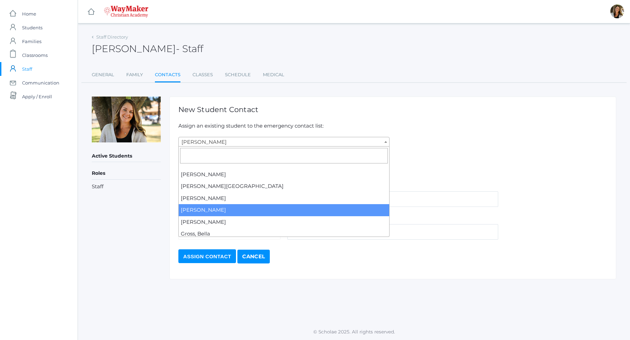
scroll to position [197, 0]
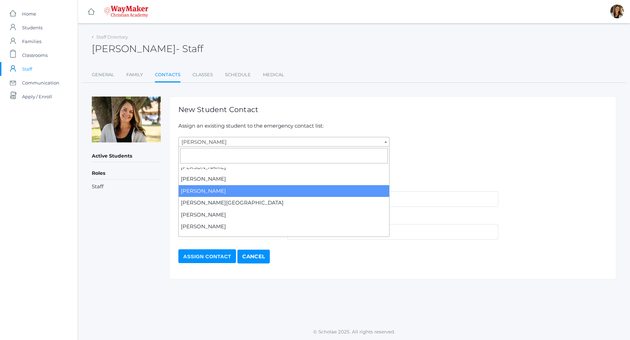
select select "4466"
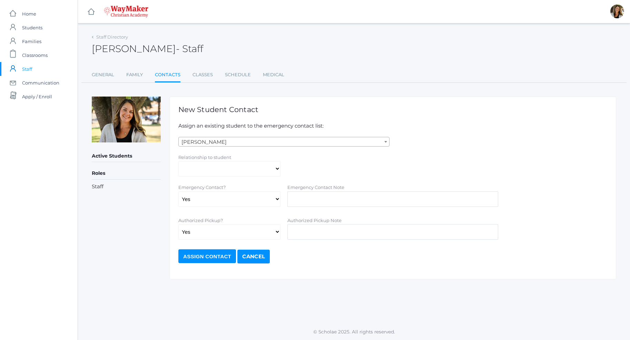
click at [212, 178] on form "Backstrom, Abigail Baker, Claire Baker, Josey Bassett, Graham Bassett, Josie Be…" at bounding box center [392, 200] width 429 height 127
click option "Birth Mom" at bounding box center [0, 0] width 0 height 0
click at [178, 161] on select "Aunt Birth Mom Brother Father Friend Grandparent Guardian Mother Other Sister S…" at bounding box center [229, 169] width 102 height 16
select select "Mother"
click option "Mother" at bounding box center [0, 0] width 0 height 0
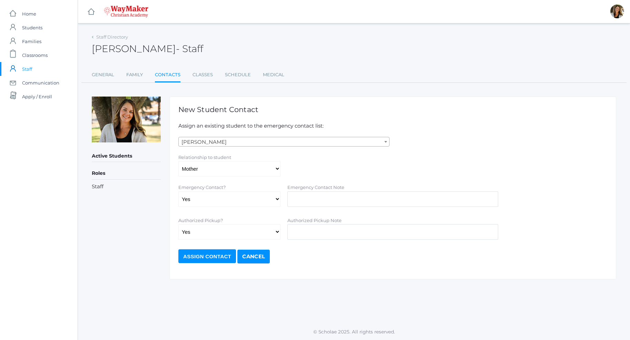
click at [226, 260] on input "Assign Contact" at bounding box center [207, 257] width 58 height 14
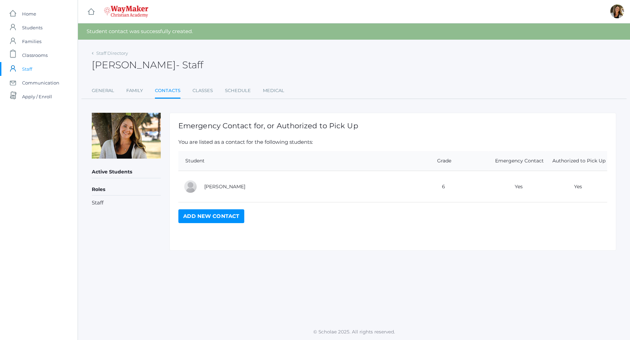
click at [230, 216] on link "Add New Contact" at bounding box center [211, 216] width 66 height 14
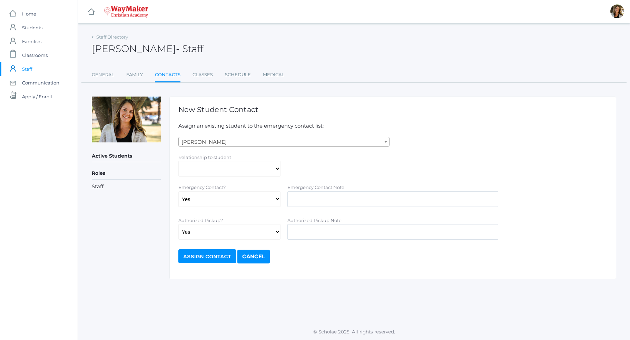
click at [222, 144] on span "[PERSON_NAME]" at bounding box center [284, 142] width 211 height 10
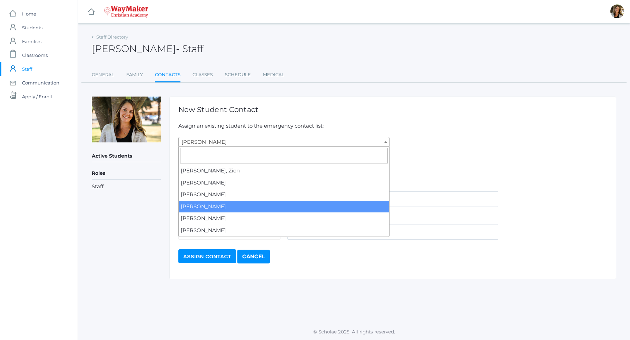
scroll to position [197, 0]
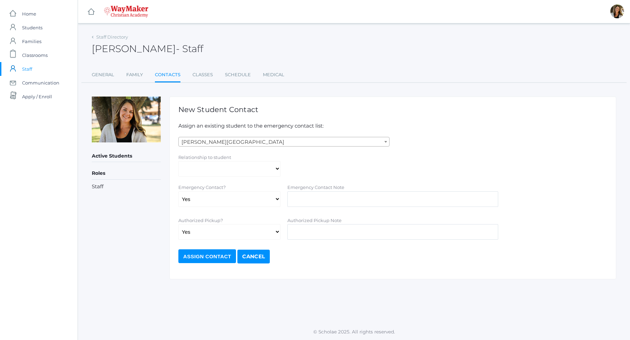
select select "4451"
click at [178, 161] on select "Aunt Birth Mom Brother Father Friend Grandparent Guardian Mother Other Sister S…" at bounding box center [229, 169] width 102 height 16
select select "Mother"
click option "Mother" at bounding box center [0, 0] width 0 height 0
click at [199, 256] on input "Assign Contact" at bounding box center [207, 257] width 58 height 14
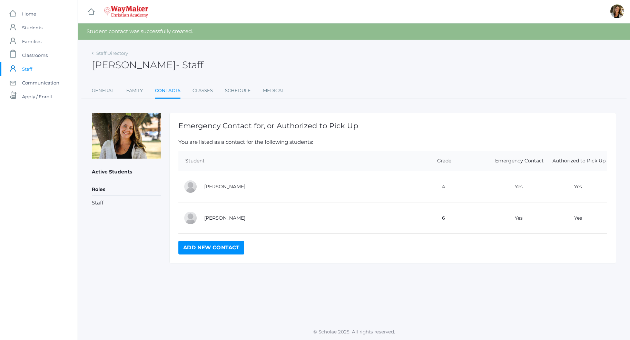
click at [213, 249] on link "Add New Contact" at bounding box center [211, 248] width 66 height 14
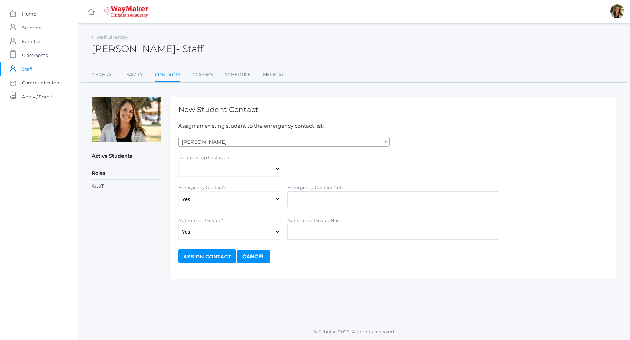
click at [218, 147] on body "icons/ui/navigation/home Created with Sketch. Home icons/user/plain Created wit…" at bounding box center [315, 170] width 630 height 340
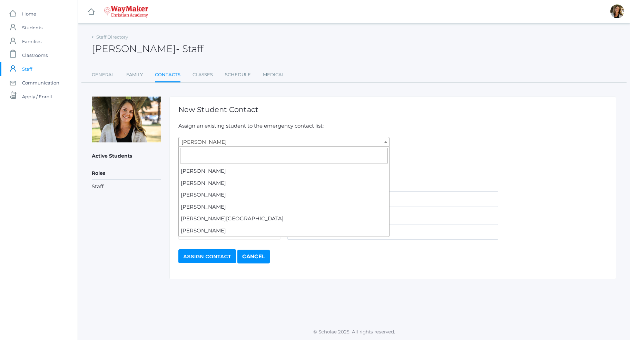
scroll to position [197, 0]
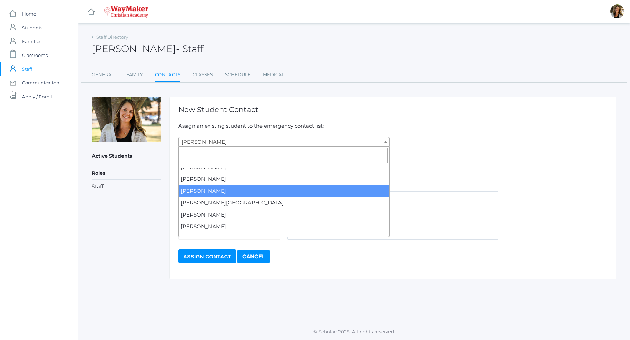
select select "4466"
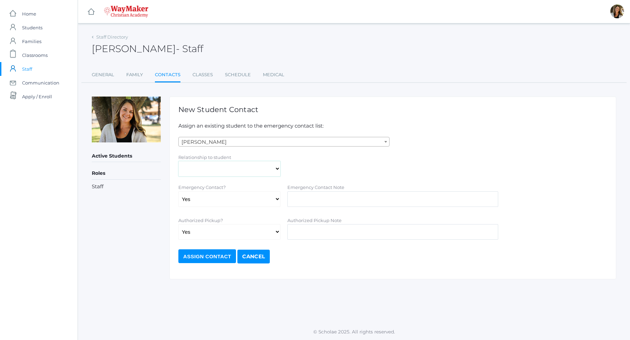
click at [178, 161] on select "Aunt Birth Mom Brother Father Friend Grandparent Guardian Mother Other Sister S…" at bounding box center [229, 169] width 102 height 16
select select "Father"
click option "Father" at bounding box center [0, 0] width 0 height 0
click at [205, 77] on link "Classes" at bounding box center [203, 75] width 20 height 14
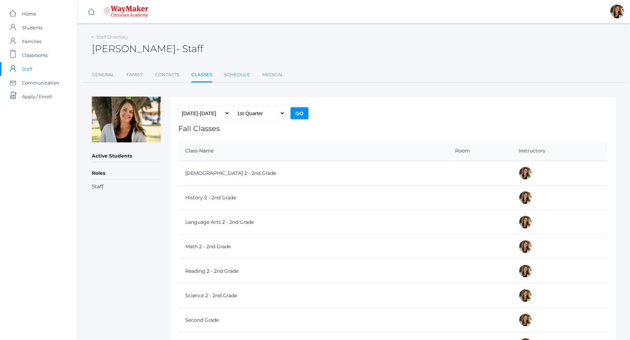
click at [242, 70] on link "Schedule" at bounding box center [237, 75] width 26 height 14
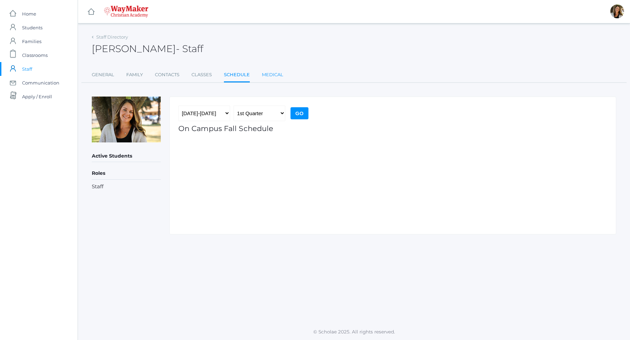
click at [272, 74] on link "Medical" at bounding box center [272, 75] width 21 height 14
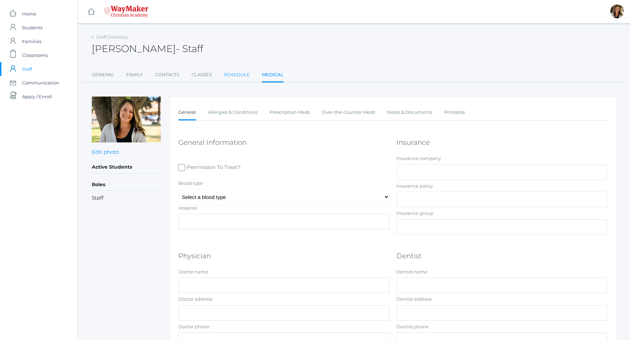
click at [241, 76] on link "Schedule" at bounding box center [237, 75] width 26 height 14
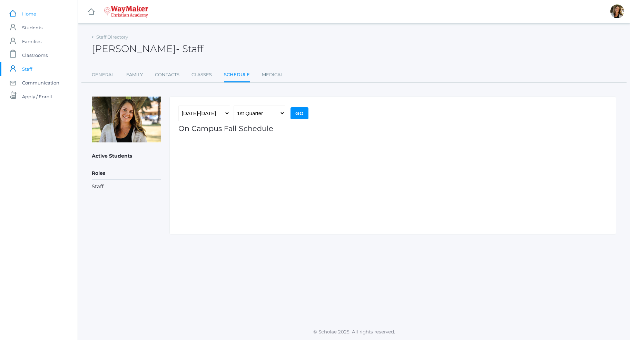
click at [32, 9] on span "Home" at bounding box center [29, 14] width 14 height 14
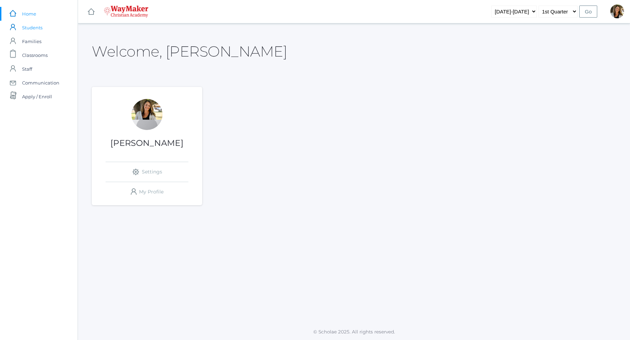
click at [33, 31] on span "Students" at bounding box center [32, 28] width 20 height 14
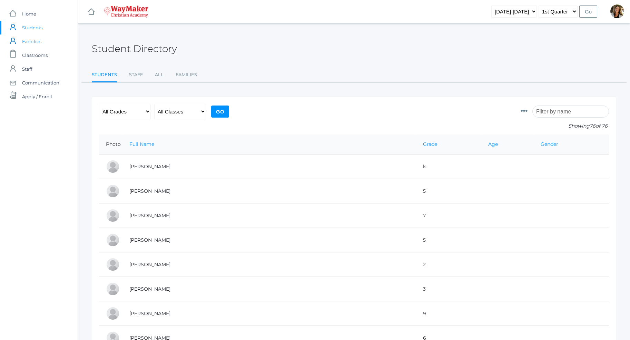
click at [36, 41] on span "Families" at bounding box center [31, 42] width 19 height 14
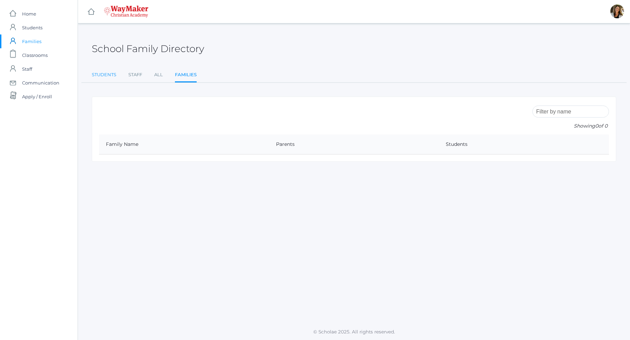
click at [110, 75] on link "Students" at bounding box center [104, 75] width 25 height 14
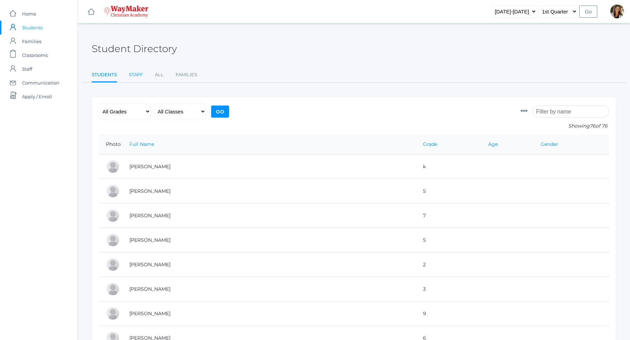
click at [129, 79] on link "Staff" at bounding box center [136, 75] width 14 height 14
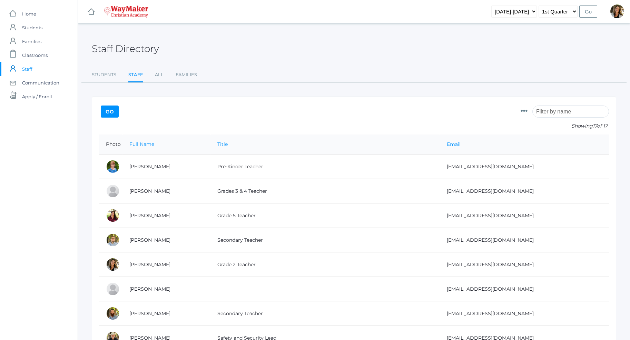
click at [153, 77] on ul "Students Staff All Families" at bounding box center [354, 75] width 525 height 15
click at [109, 76] on link "Students" at bounding box center [104, 75] width 25 height 14
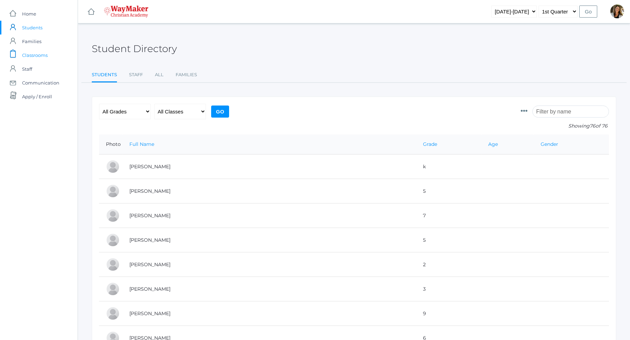
click at [45, 57] on span "Classrooms" at bounding box center [35, 55] width 26 height 14
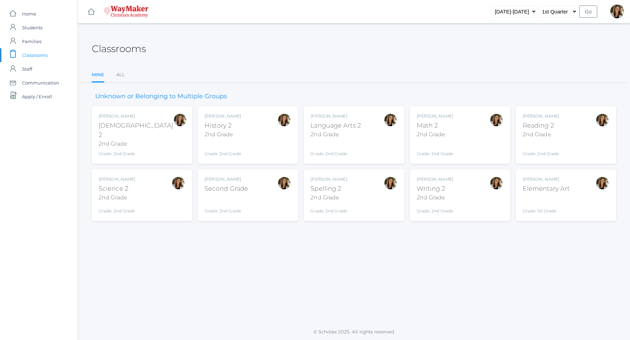
click at [554, 207] on div "Grade: 1st Grade" at bounding box center [546, 205] width 47 height 18
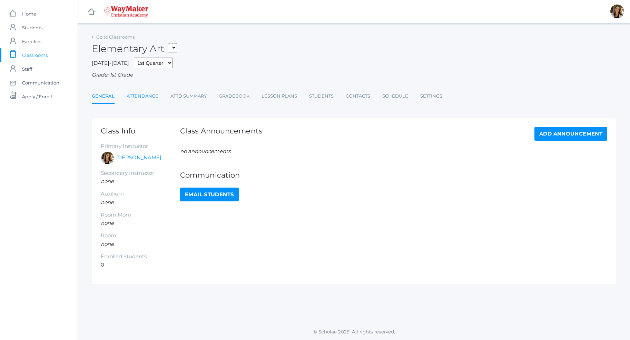
click at [133, 98] on link "Attendance" at bounding box center [143, 96] width 32 height 14
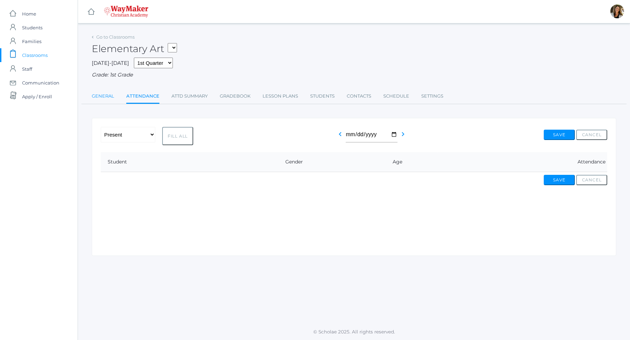
click at [103, 95] on link "General" at bounding box center [103, 96] width 22 height 14
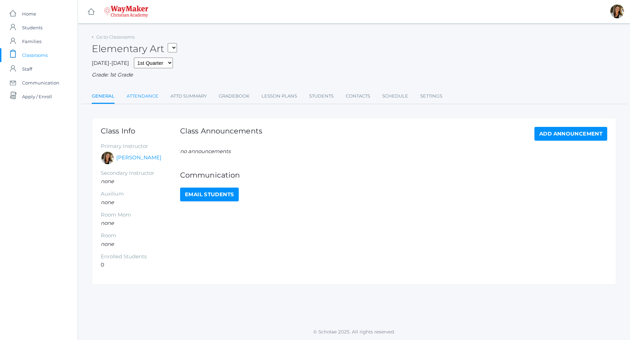
click at [139, 98] on link "Attendance" at bounding box center [143, 96] width 32 height 14
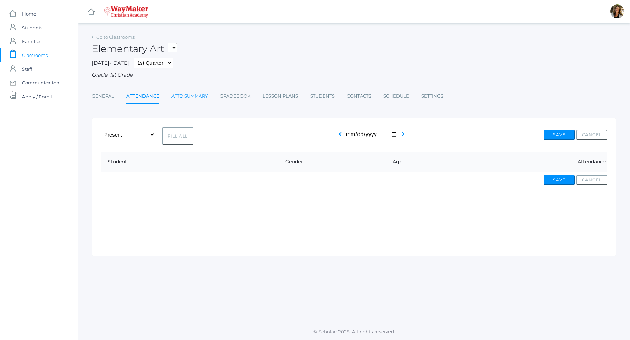
click at [178, 100] on link "Attd Summary" at bounding box center [190, 96] width 36 height 14
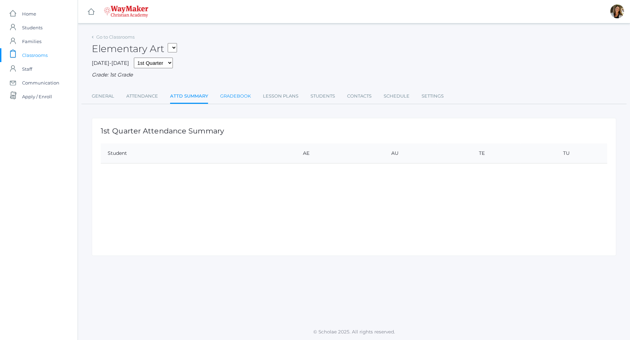
click at [232, 97] on link "Gradebook" at bounding box center [235, 96] width 31 height 14
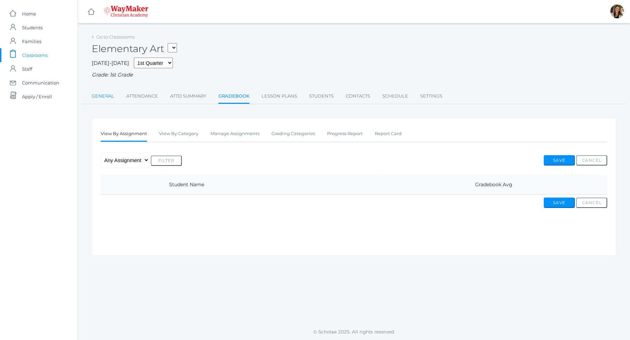
click at [107, 98] on link "General" at bounding box center [103, 96] width 22 height 14
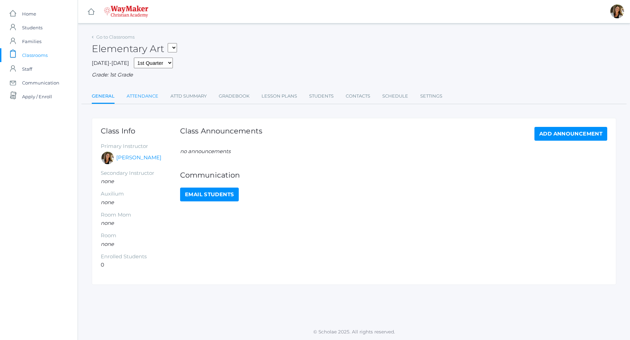
click at [137, 98] on link "Attendance" at bounding box center [143, 96] width 32 height 14
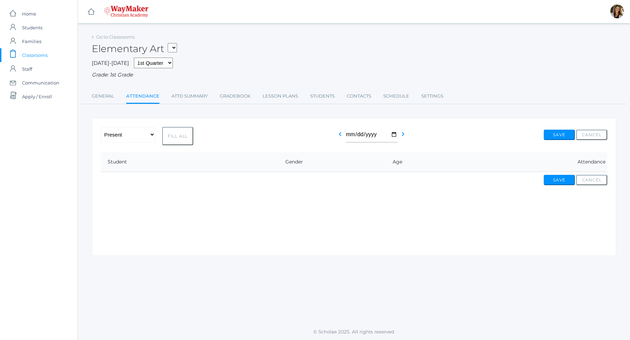
click at [203, 201] on div "-- Present Tardy Excused Tardy Unexcused Absent Excused Absent Unexcused Fill A…" at bounding box center [354, 187] width 525 height 138
click at [317, 100] on link "Students" at bounding box center [322, 96] width 25 height 14
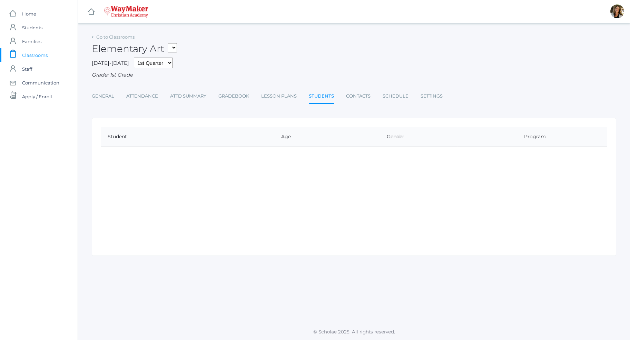
click at [168, 43] on select "02ELEM - Reading 2 2nd Grade 02ELEM - Spelling 2 2nd Grade 02ELEM - Writing 2 2…" at bounding box center [172, 47] width 9 height 9
click at [176, 48] on select "02ELEM - Reading 2 2nd Grade 02ELEM - Spelling 2 2nd Grade 02ELEM - Writing 2 2…" at bounding box center [172, 47] width 9 height 9
click at [261, 189] on div "Student Age Gender Program" at bounding box center [354, 187] width 525 height 138
click at [25, 73] on span "Staff" at bounding box center [27, 69] width 10 height 14
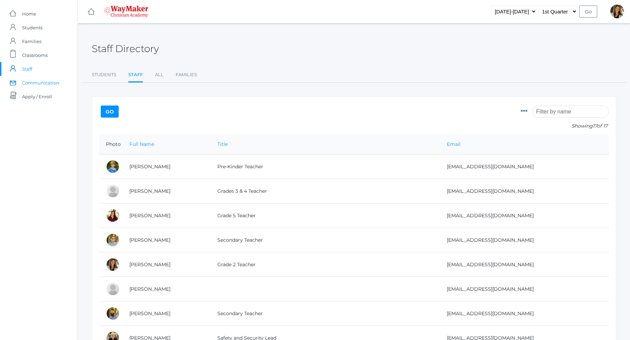
click at [53, 84] on span "Communication" at bounding box center [40, 83] width 37 height 14
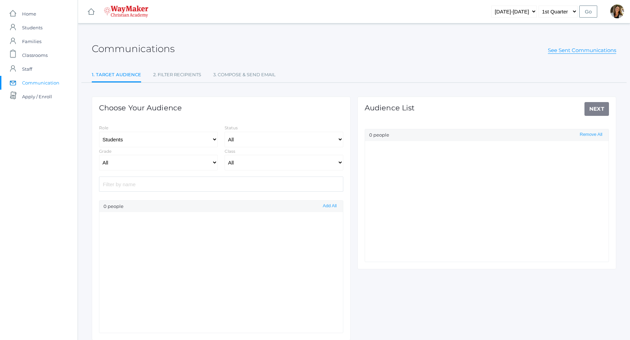
select select "Enrolled"
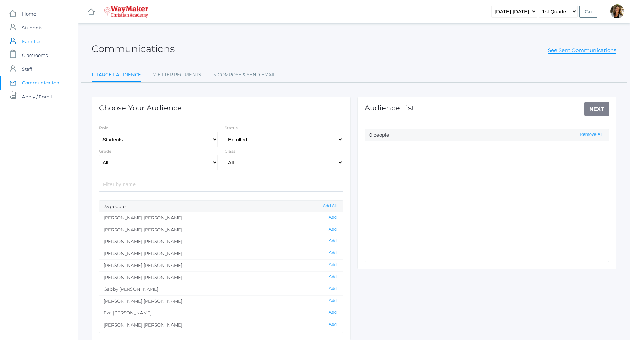
click at [32, 43] on span "Families" at bounding box center [31, 42] width 19 height 14
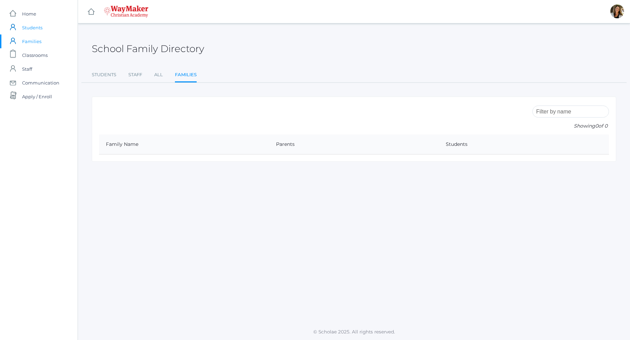
click at [34, 28] on span "Students" at bounding box center [32, 28] width 20 height 14
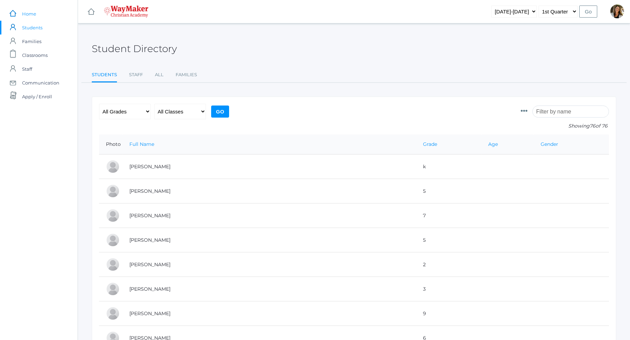
click at [23, 14] on span "Home" at bounding box center [29, 14] width 14 height 14
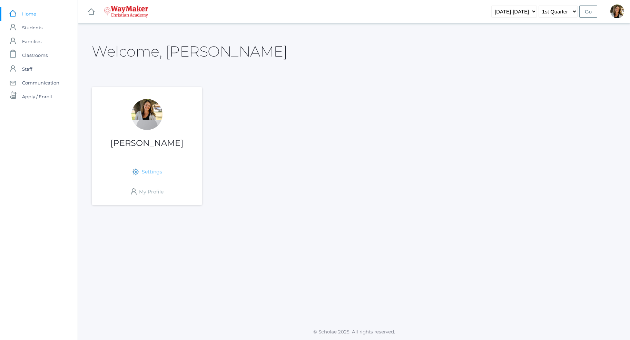
click at [144, 169] on link "icons/ui/navigation/settings Created with Sketch. Settings" at bounding box center [147, 172] width 83 height 20
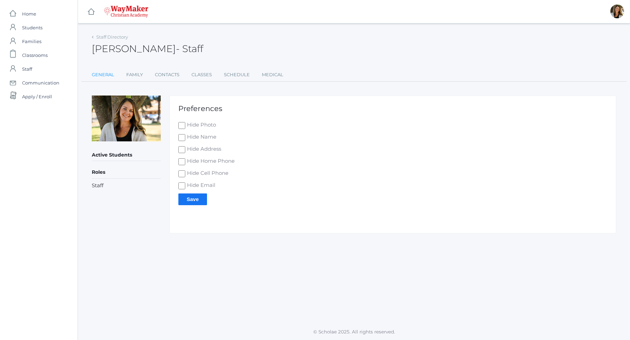
click at [104, 74] on link "General" at bounding box center [103, 75] width 22 height 14
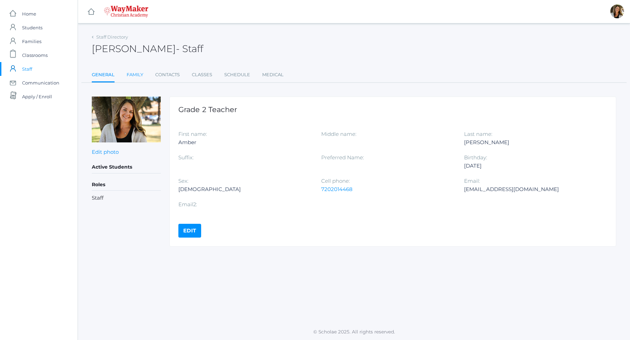
click at [128, 76] on link "Family" at bounding box center [135, 75] width 17 height 14
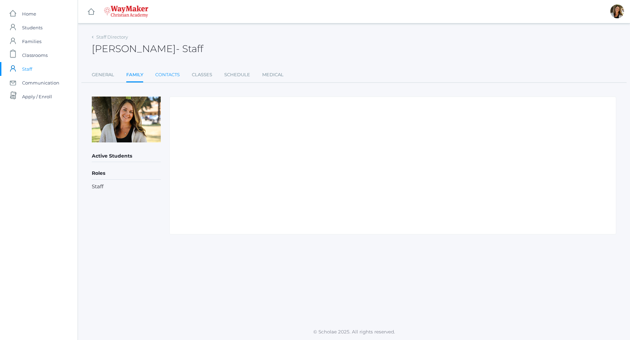
click at [164, 76] on link "Contacts" at bounding box center [167, 75] width 25 height 14
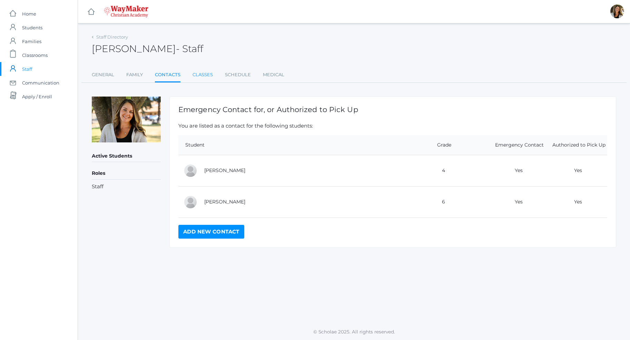
click at [209, 74] on link "Classes" at bounding box center [203, 75] width 20 height 14
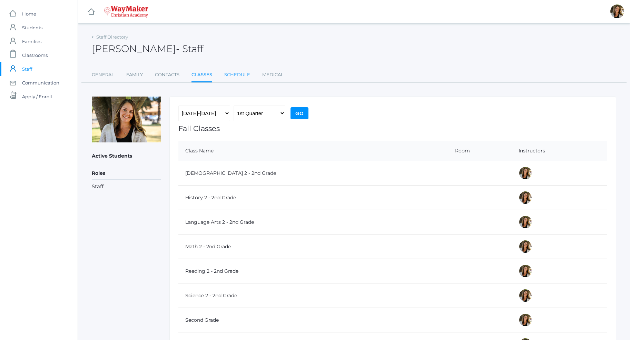
click at [232, 76] on link "Schedule" at bounding box center [237, 75] width 26 height 14
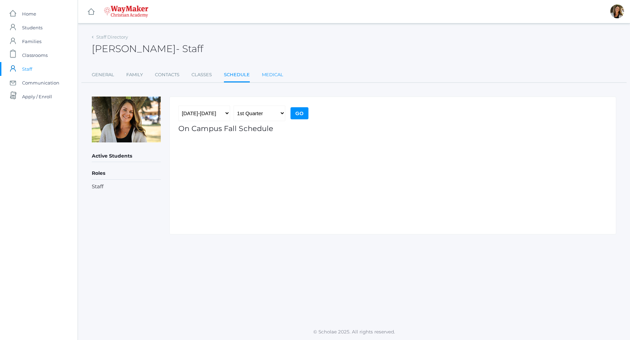
click at [267, 75] on link "Medical" at bounding box center [272, 75] width 21 height 14
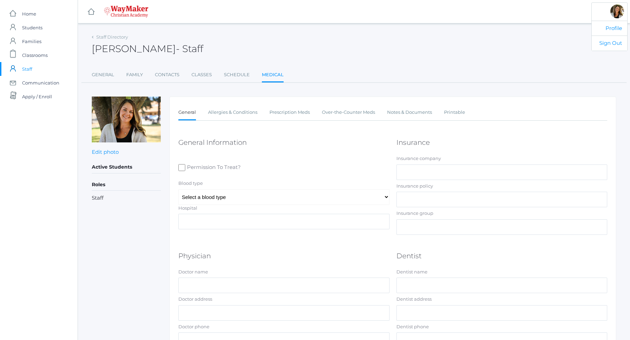
click at [616, 14] on div at bounding box center [617, 11] width 14 height 14
click at [141, 6] on img at bounding box center [126, 12] width 45 height 12
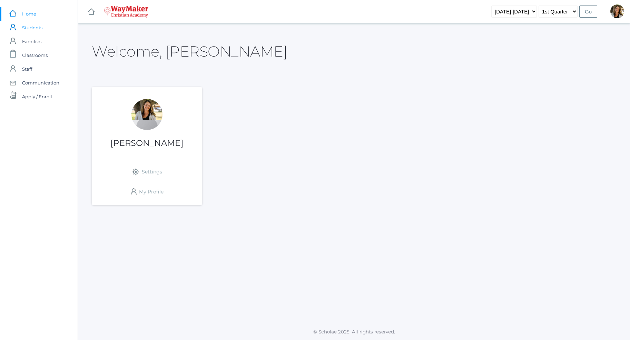
click at [36, 28] on span "Students" at bounding box center [32, 28] width 20 height 14
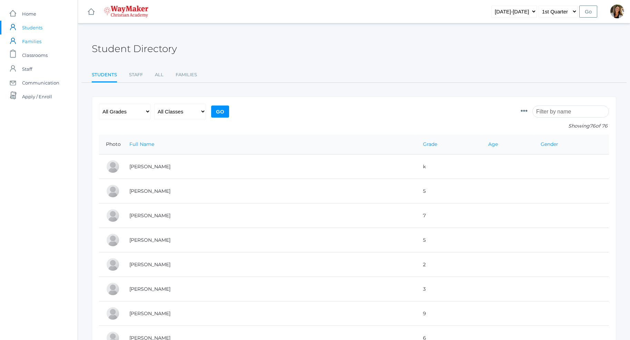
click at [36, 42] on span "Families" at bounding box center [31, 42] width 19 height 14
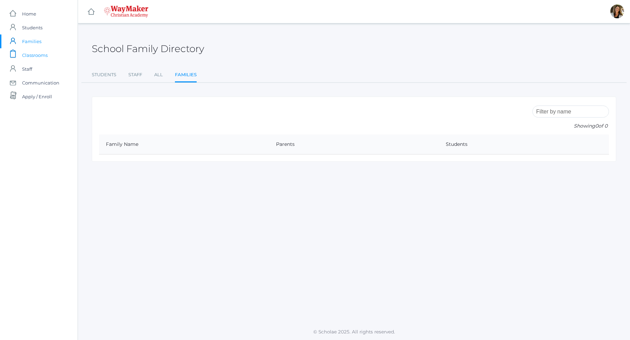
click at [37, 54] on span "Classrooms" at bounding box center [35, 55] width 26 height 14
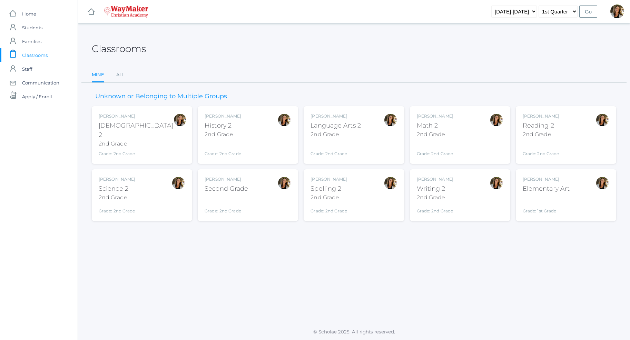
click at [240, 135] on div "2nd Grade" at bounding box center [223, 134] width 37 height 8
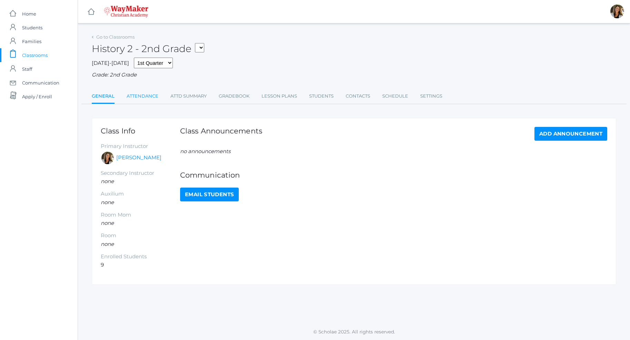
click at [150, 98] on link "Attendance" at bounding box center [143, 96] width 32 height 14
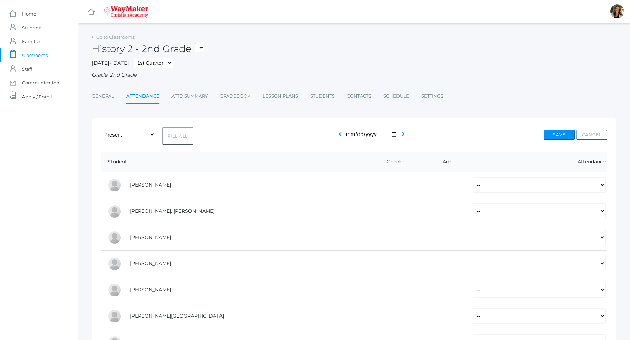
click at [37, 57] on span "Classrooms" at bounding box center [35, 55] width 26 height 14
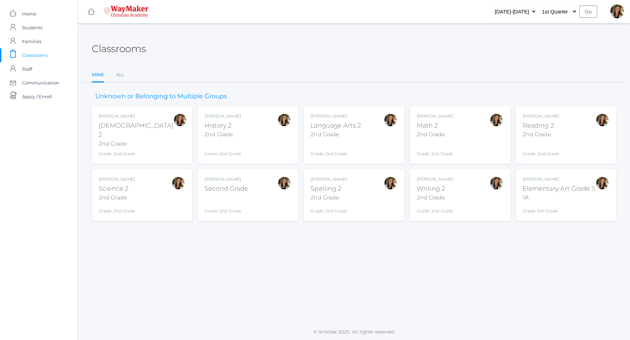
click at [124, 19] on link at bounding box center [126, 11] width 45 height 23
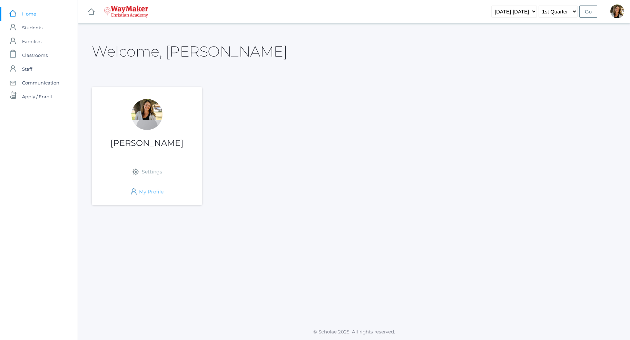
click at [156, 196] on link "icons/user/plain Created with Sketch. My Profile" at bounding box center [147, 192] width 83 height 20
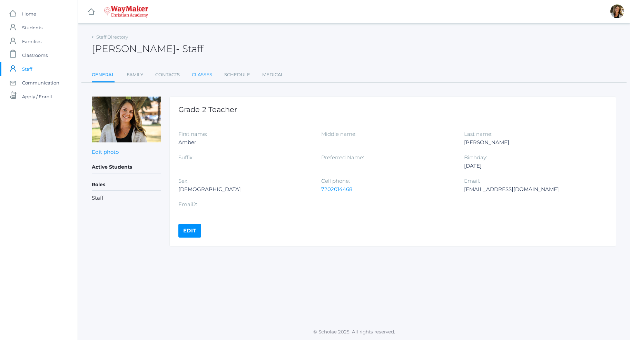
click at [200, 75] on link "Classes" at bounding box center [202, 75] width 20 height 14
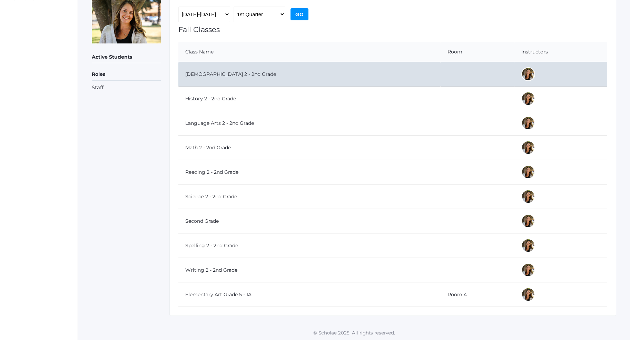
scroll to position [100, 0]
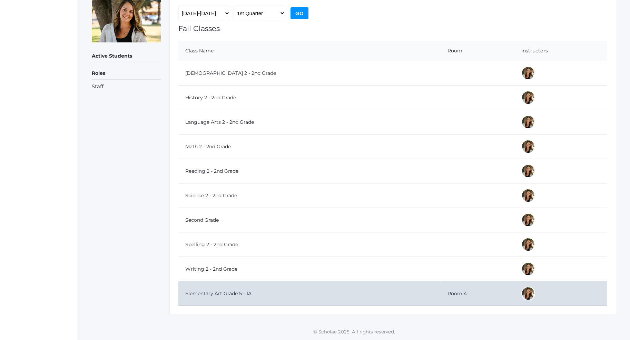
click at [238, 295] on td "Elementary Art Grade 5 - 1A" at bounding box center [309, 294] width 262 height 25
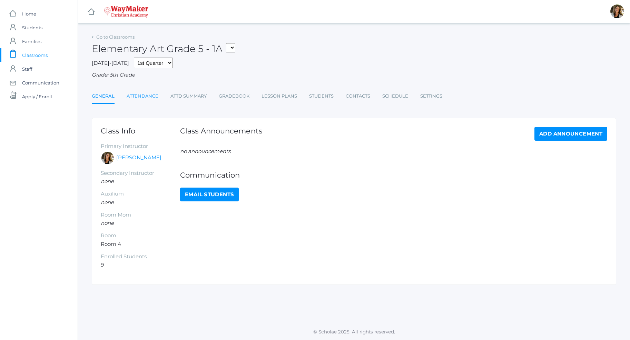
click at [146, 98] on link "Attendance" at bounding box center [143, 96] width 32 height 14
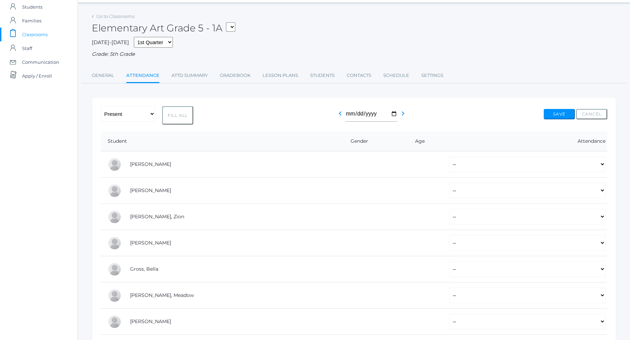
scroll to position [17, 0]
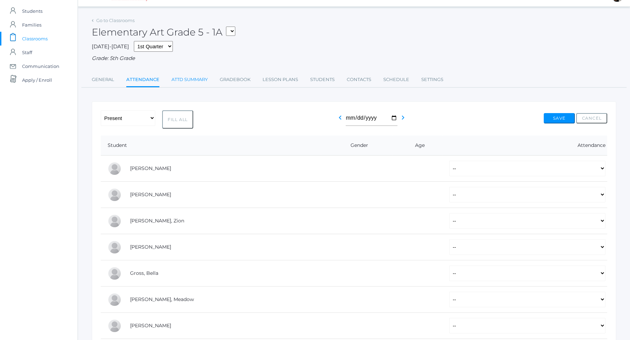
click at [186, 77] on link "Attd Summary" at bounding box center [190, 80] width 36 height 14
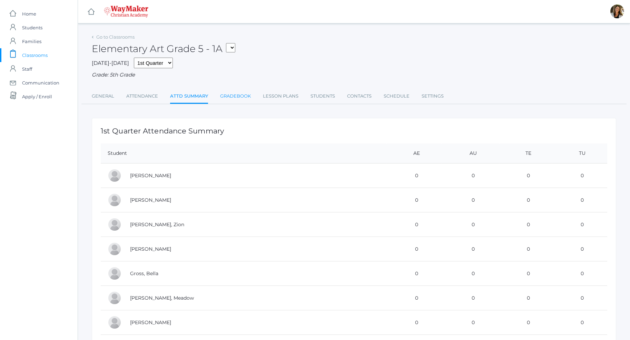
click at [248, 101] on link "Gradebook" at bounding box center [235, 96] width 31 height 14
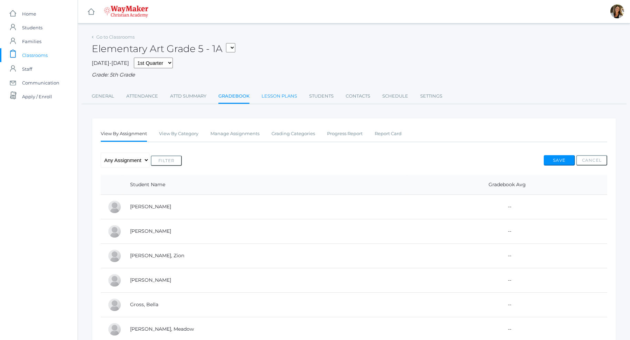
click at [280, 98] on link "Lesson Plans" at bounding box center [280, 96] width 36 height 14
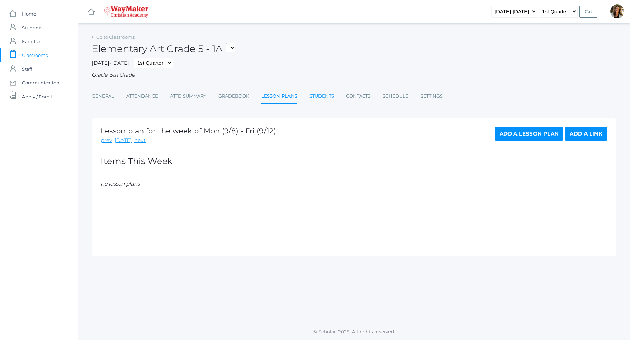
click at [318, 97] on link "Students" at bounding box center [322, 96] width 25 height 14
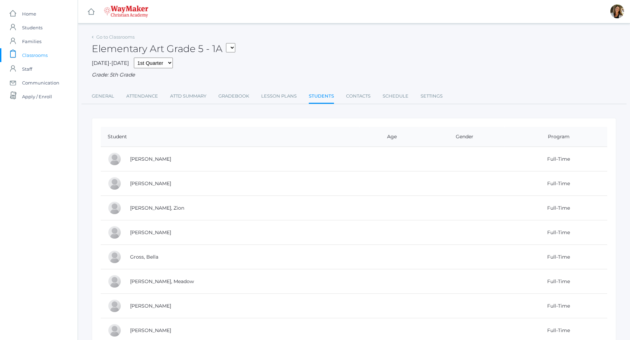
click at [129, 77] on div "Grade: 5th Grade" at bounding box center [354, 75] width 525 height 8
click at [270, 59] on div "2025-2026 1st Quarter 2nd Quarter 3rd Quarter 4th Quarter Grade: 5th Grade" at bounding box center [354, 68] width 525 height 21
click at [108, 39] on link "Go to Classrooms" at bounding box center [115, 37] width 38 height 6
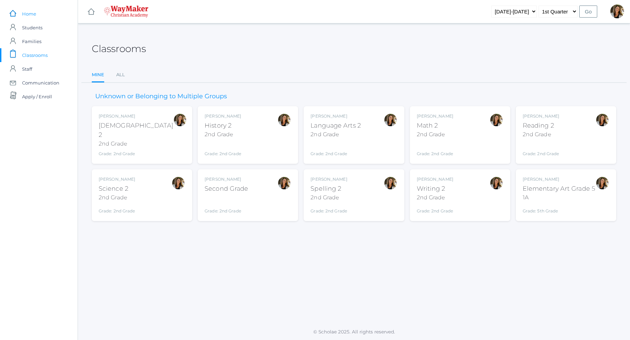
click at [31, 14] on span "Home" at bounding box center [29, 14] width 14 height 14
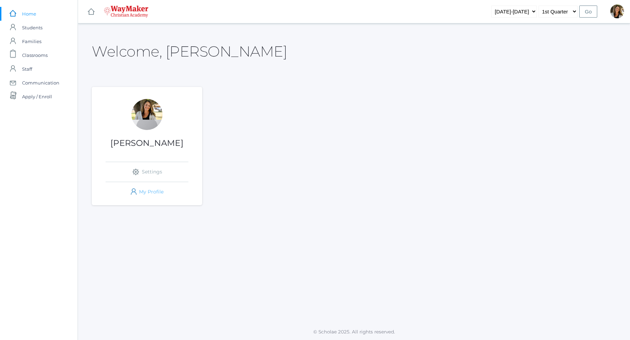
click at [145, 193] on link "icons/user/plain Created with Sketch. My Profile" at bounding box center [147, 192] width 83 height 20
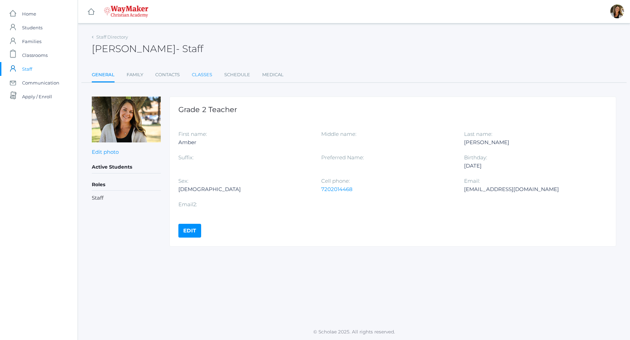
click at [206, 74] on link "Classes" at bounding box center [202, 75] width 20 height 14
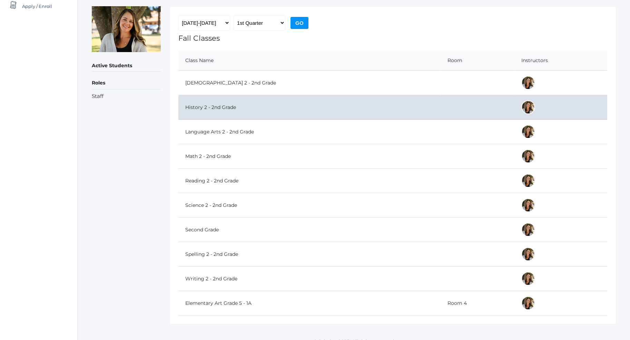
scroll to position [100, 0]
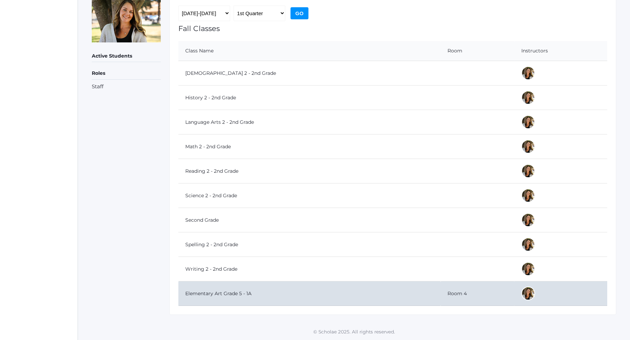
click at [246, 294] on td "Elementary Art Grade 5 - 1A" at bounding box center [309, 294] width 262 height 25
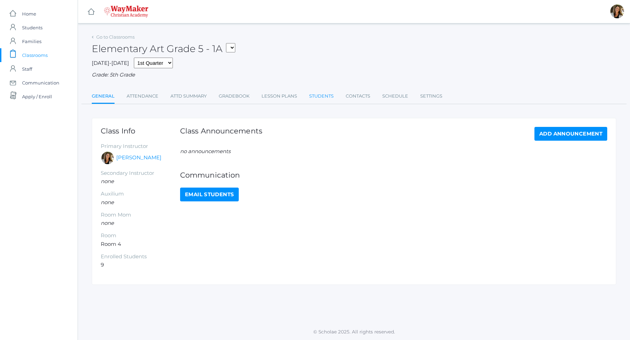
click at [326, 95] on link "Students" at bounding box center [321, 96] width 25 height 14
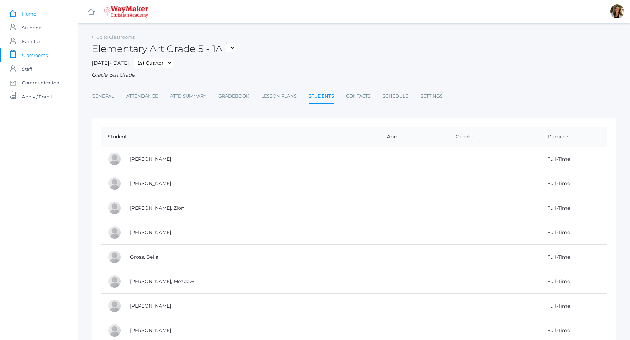
click at [39, 13] on link "icons/ui/navigation/home Created with Sketch. Home" at bounding box center [39, 14] width 78 height 14
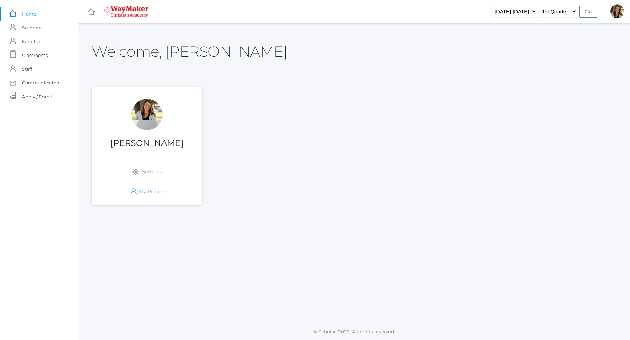
click at [149, 195] on link "icons/user/plain Created with Sketch. My Profile" at bounding box center [147, 192] width 83 height 20
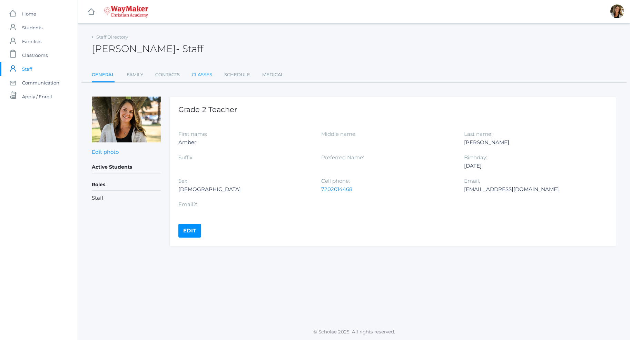
click at [202, 76] on link "Classes" at bounding box center [202, 75] width 20 height 14
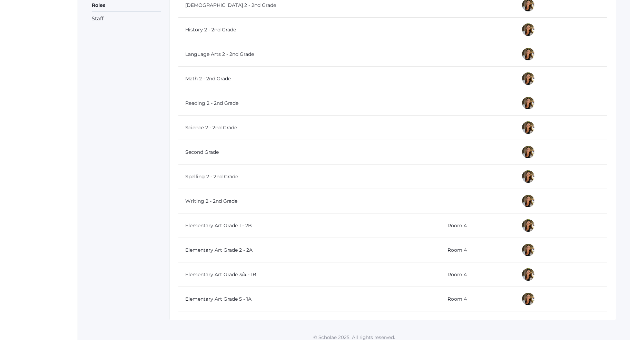
scroll to position [174, 0]
